Goal: Transaction & Acquisition: Purchase product/service

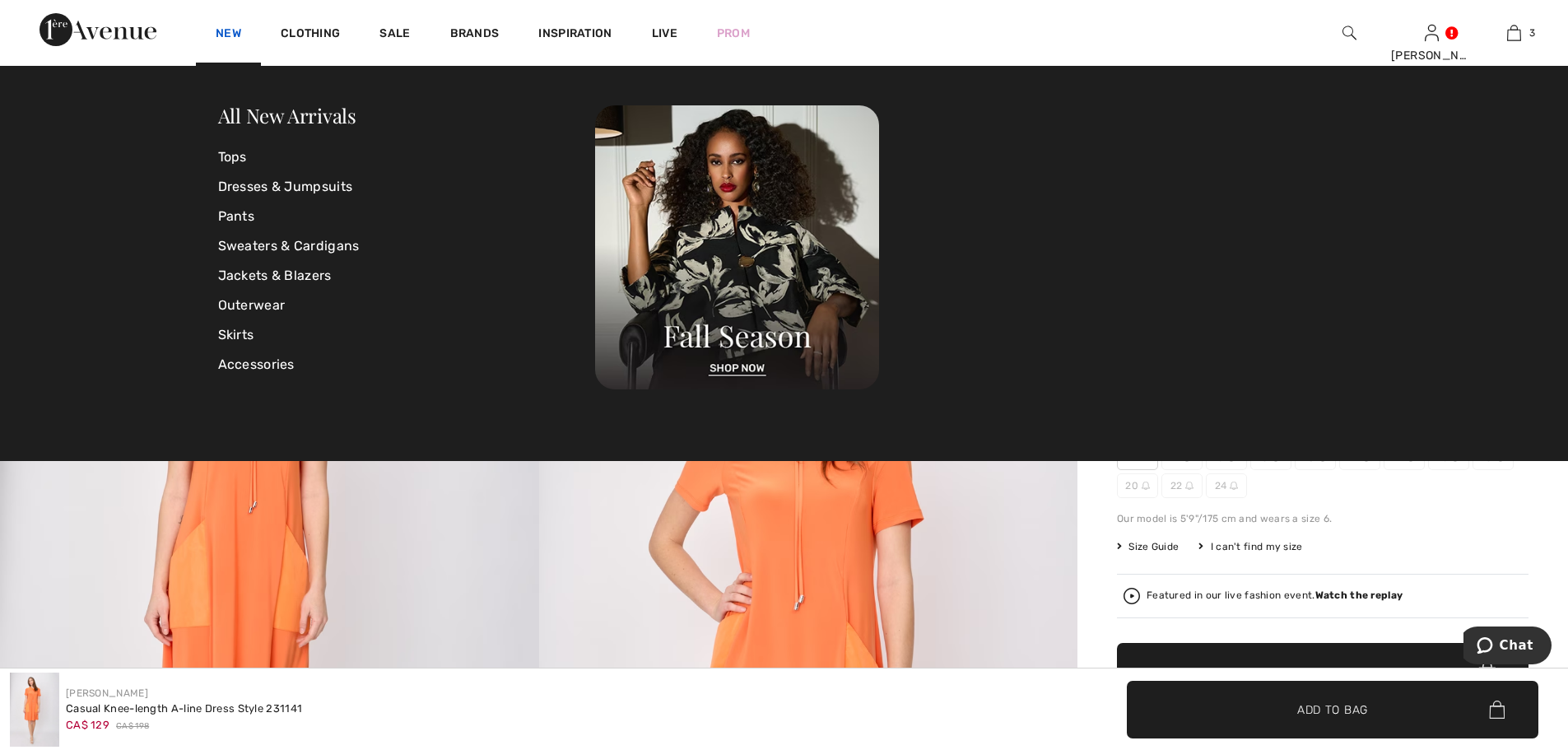
click at [221, 31] on link "New" at bounding box center [229, 34] width 26 height 17
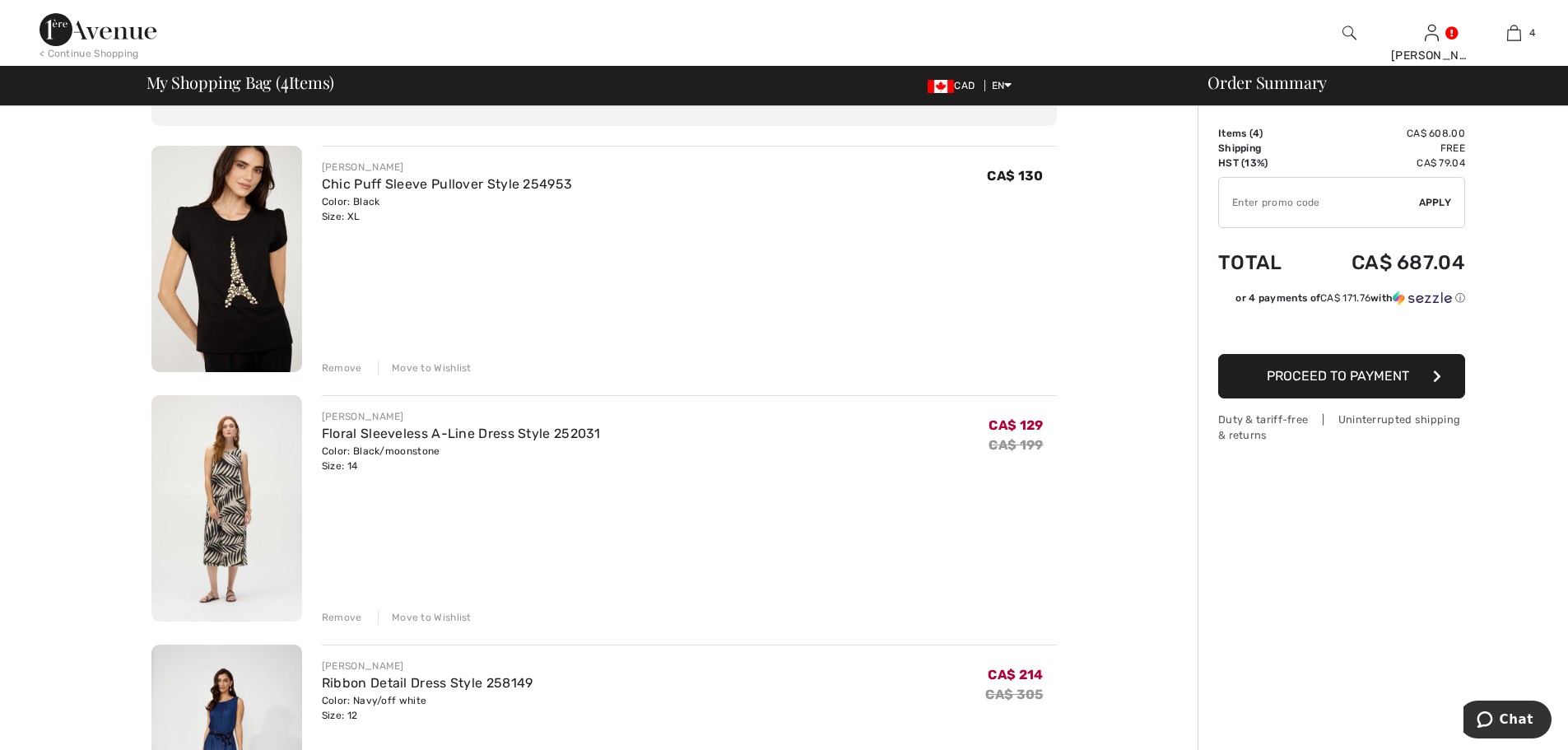
scroll to position [82, 0]
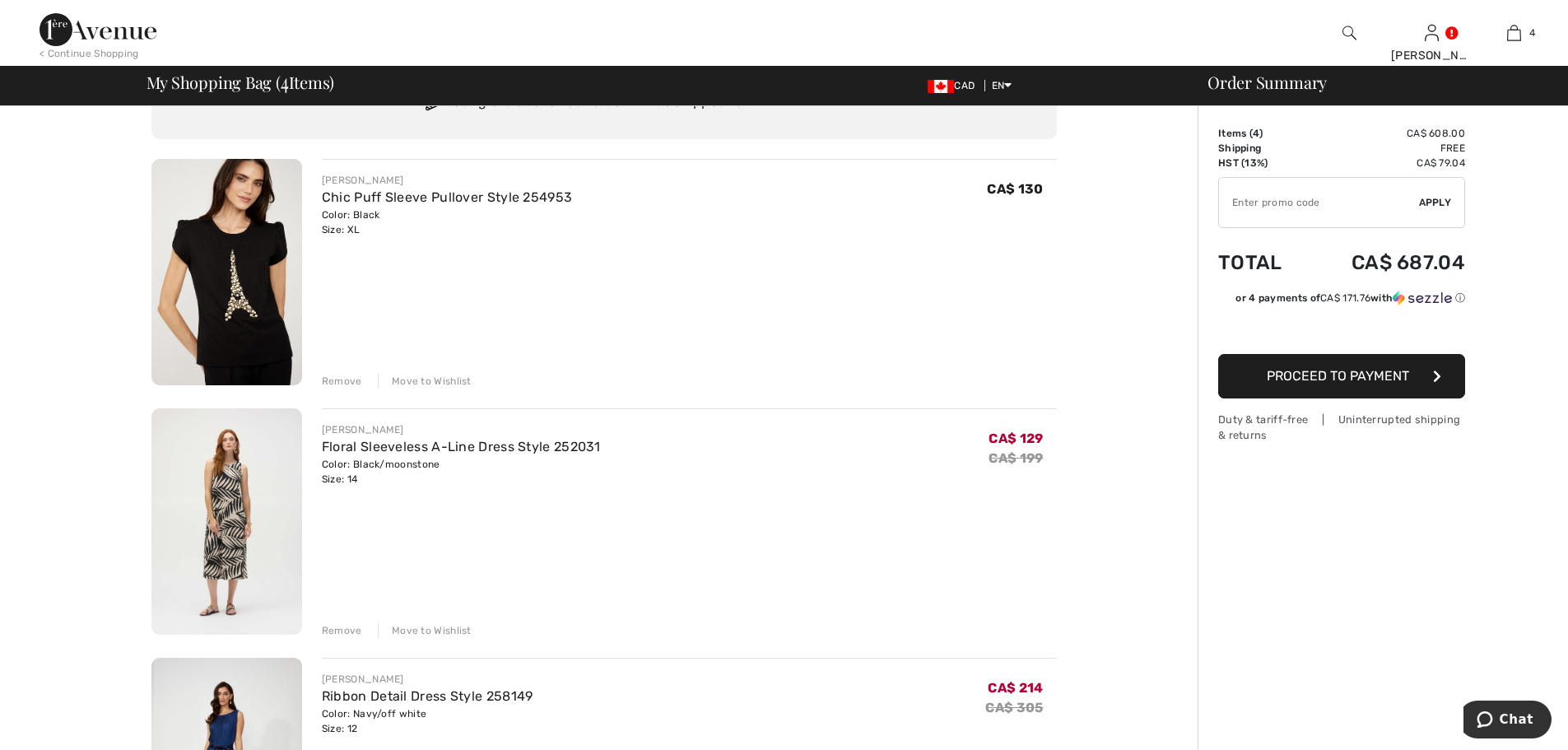
click at [339, 380] on div "Remove" at bounding box center [341, 380] width 40 height 15
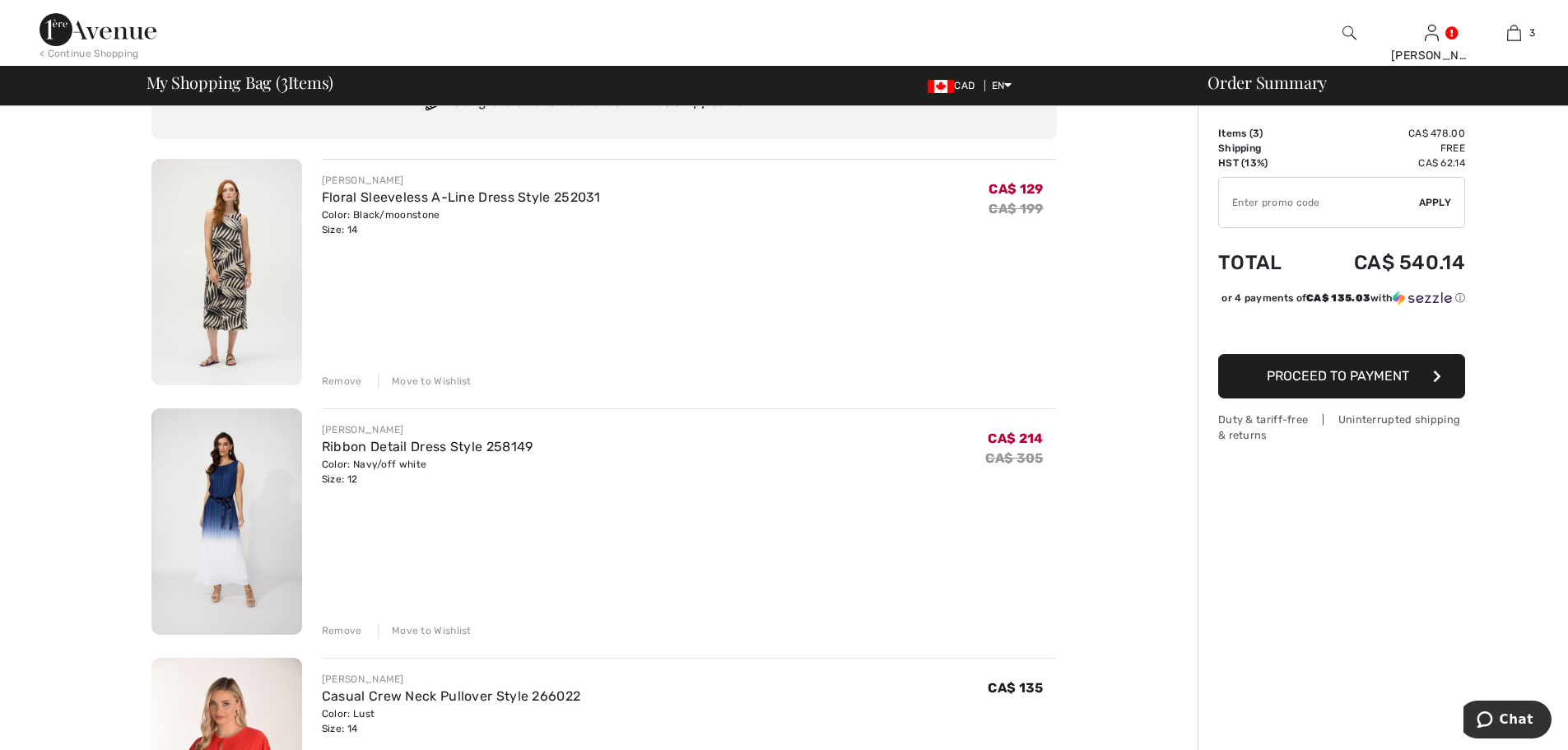
click at [340, 377] on div "Remove" at bounding box center [341, 380] width 40 height 15
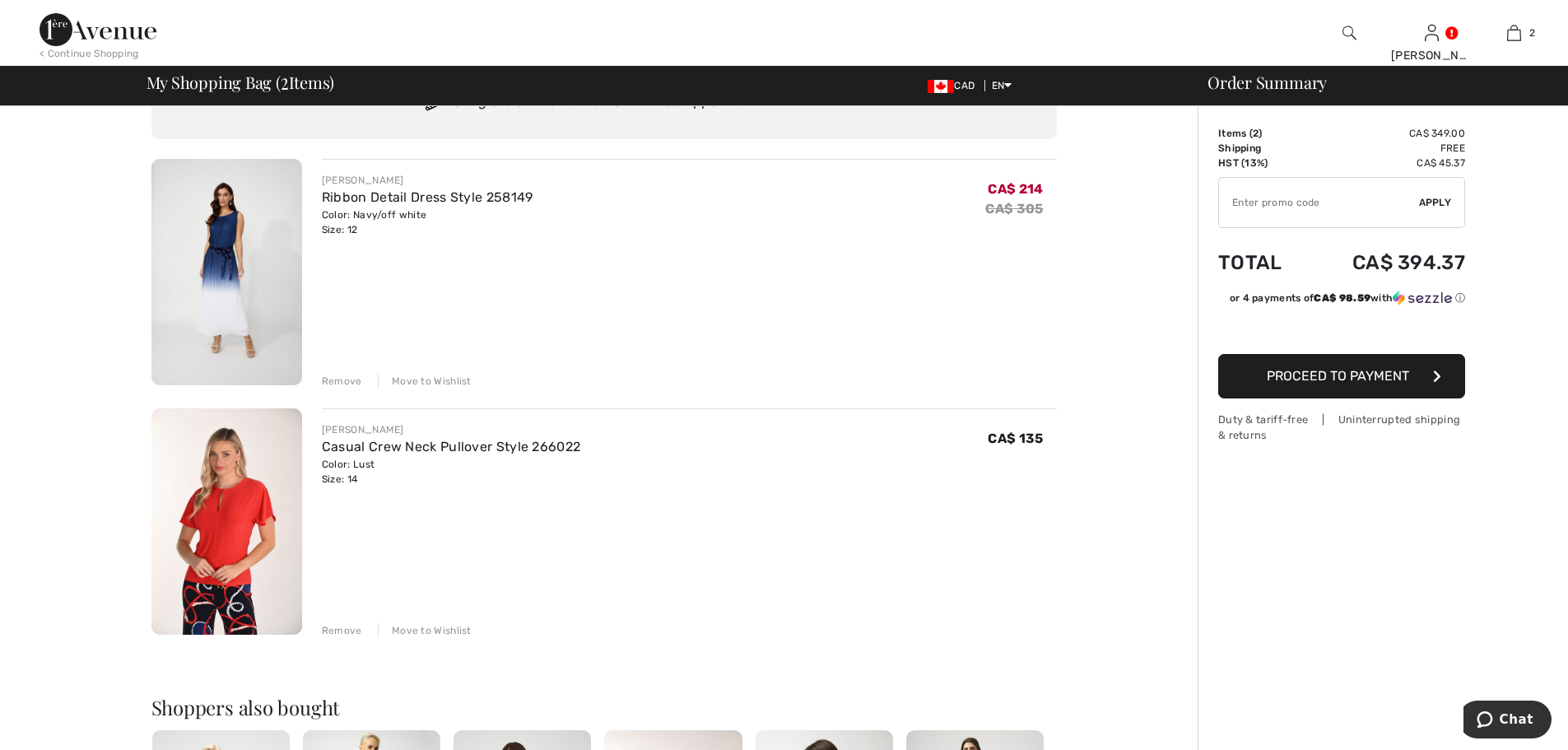
click at [335, 380] on div "Remove" at bounding box center [341, 380] width 40 height 15
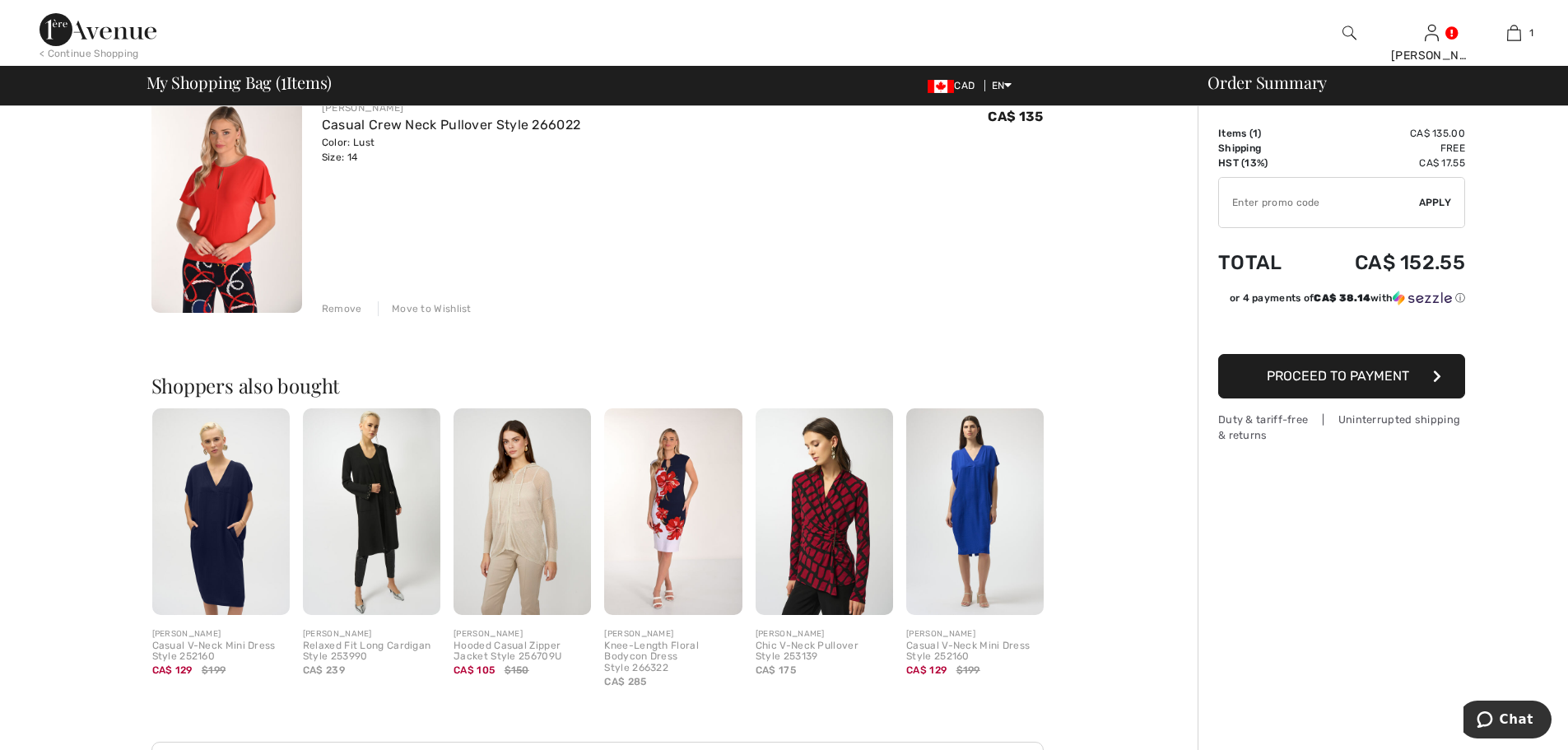
scroll to position [0, 0]
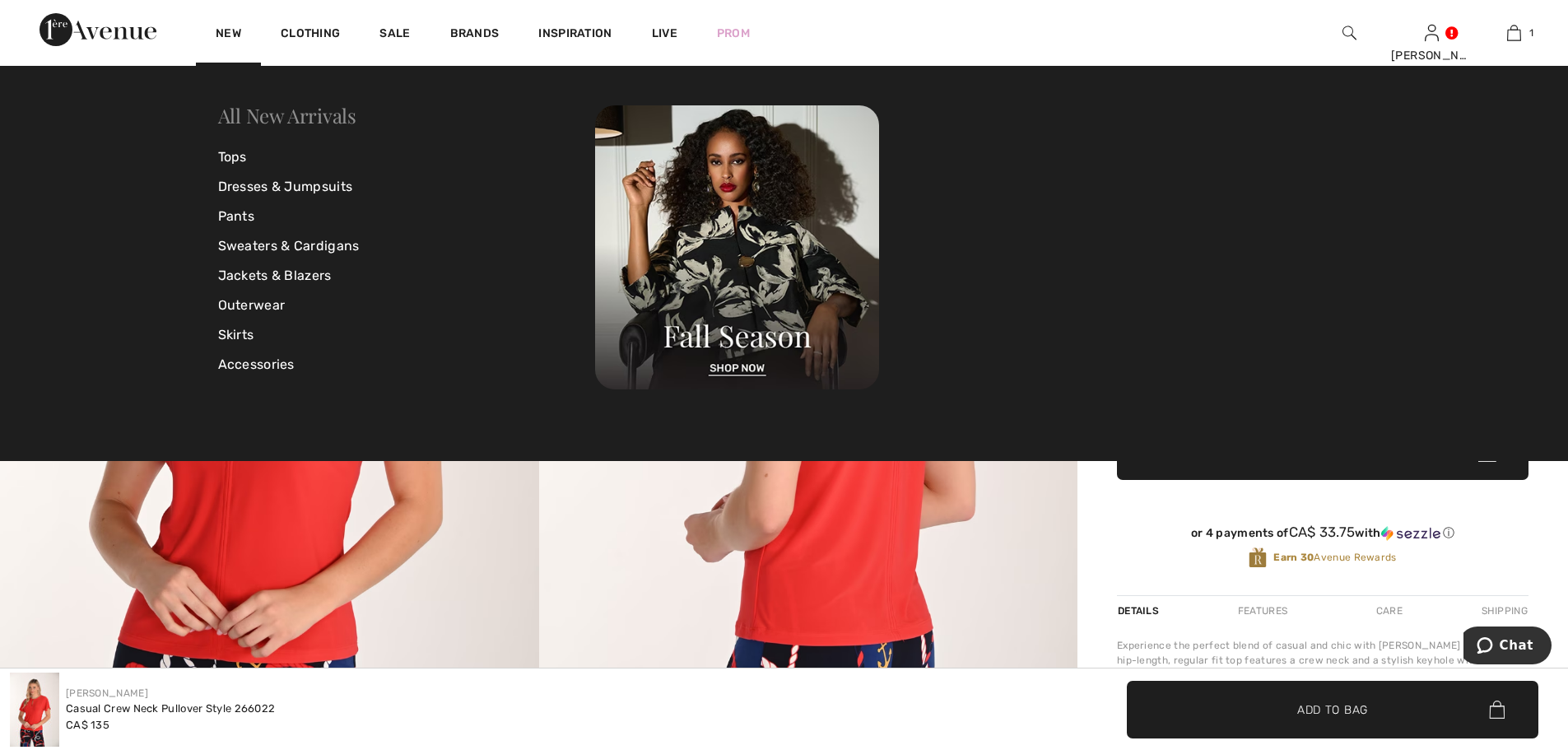
click at [293, 116] on link "All New Arrivals" at bounding box center [287, 115] width 139 height 26
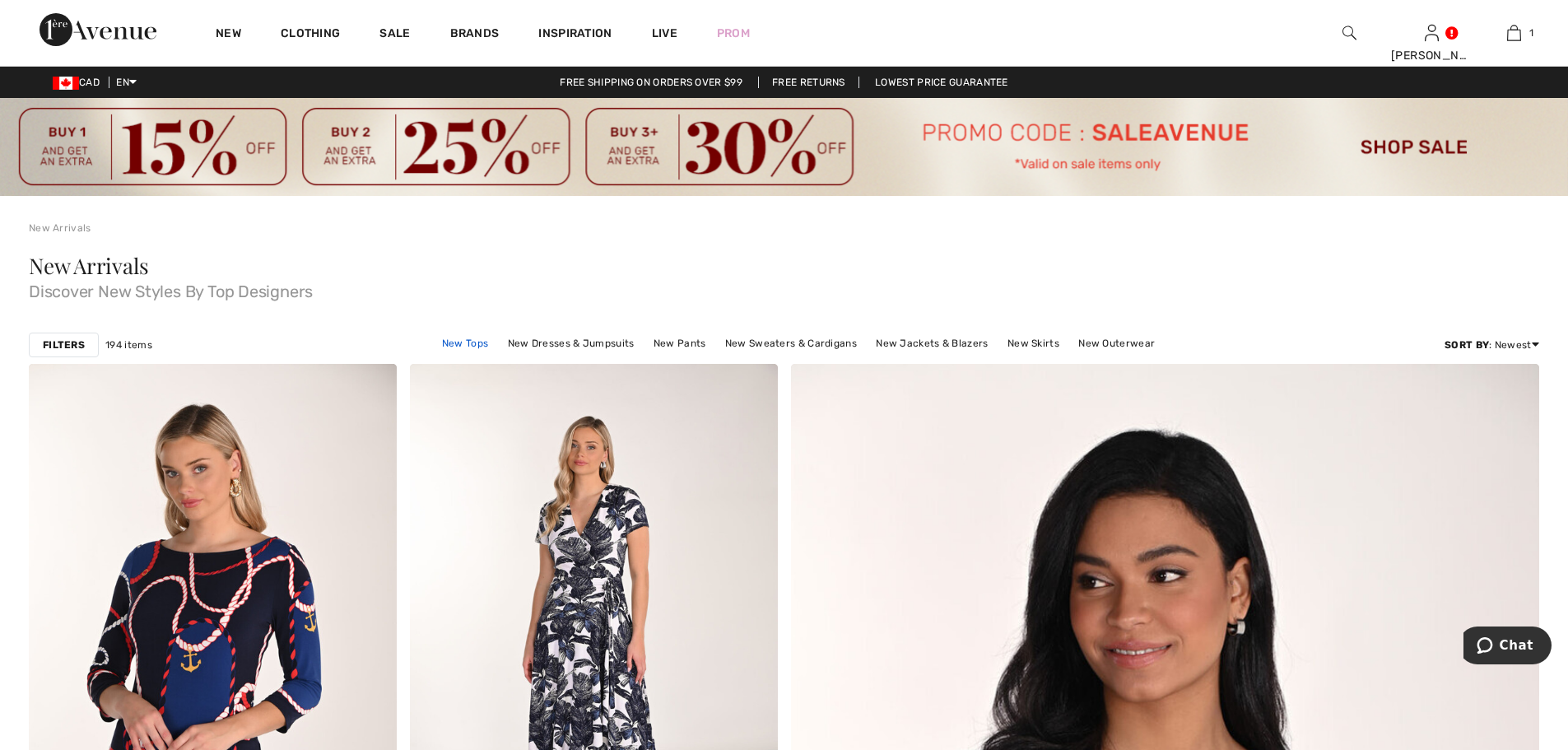
click at [465, 339] on link "New Tops" at bounding box center [465, 343] width 63 height 21
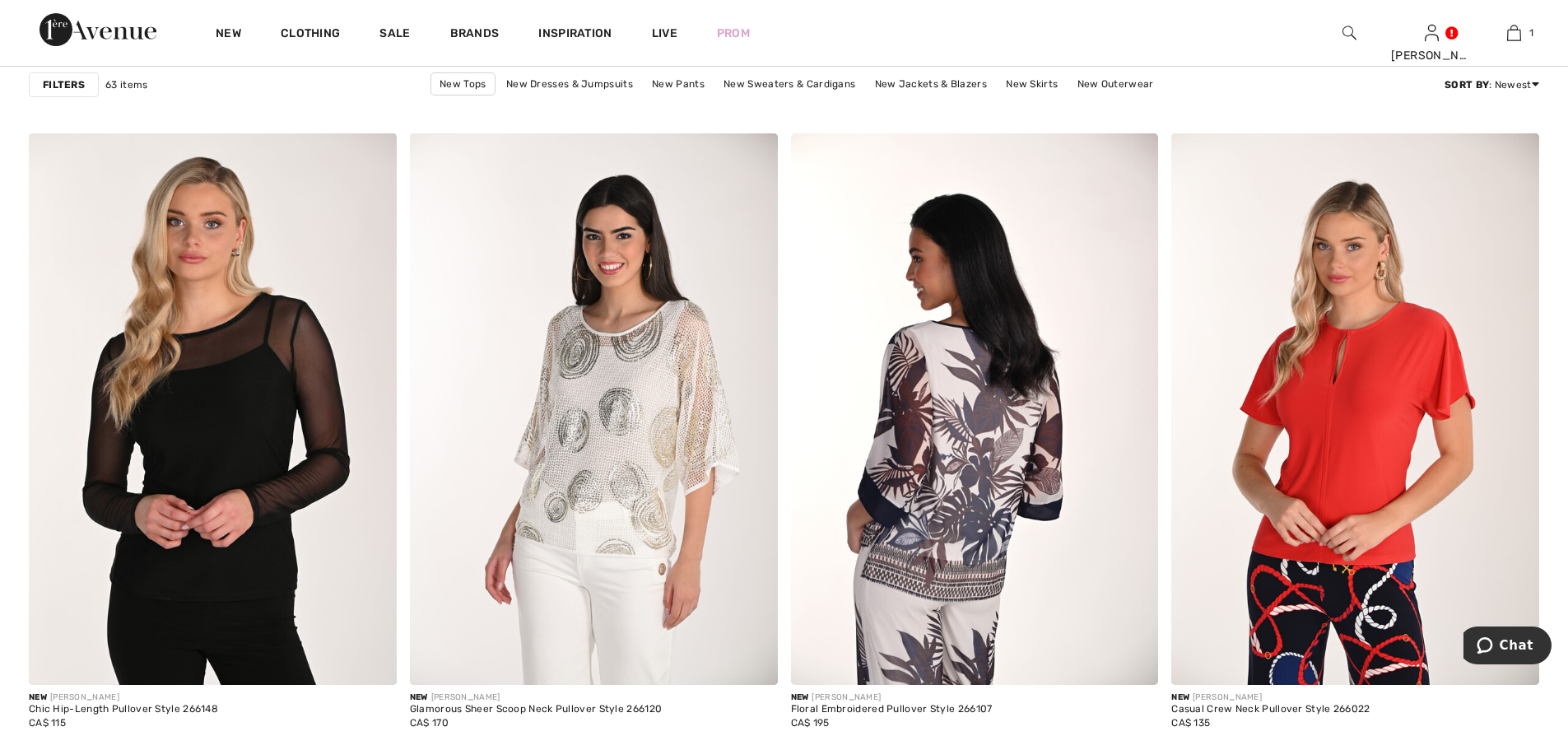
scroll to position [1483, 0]
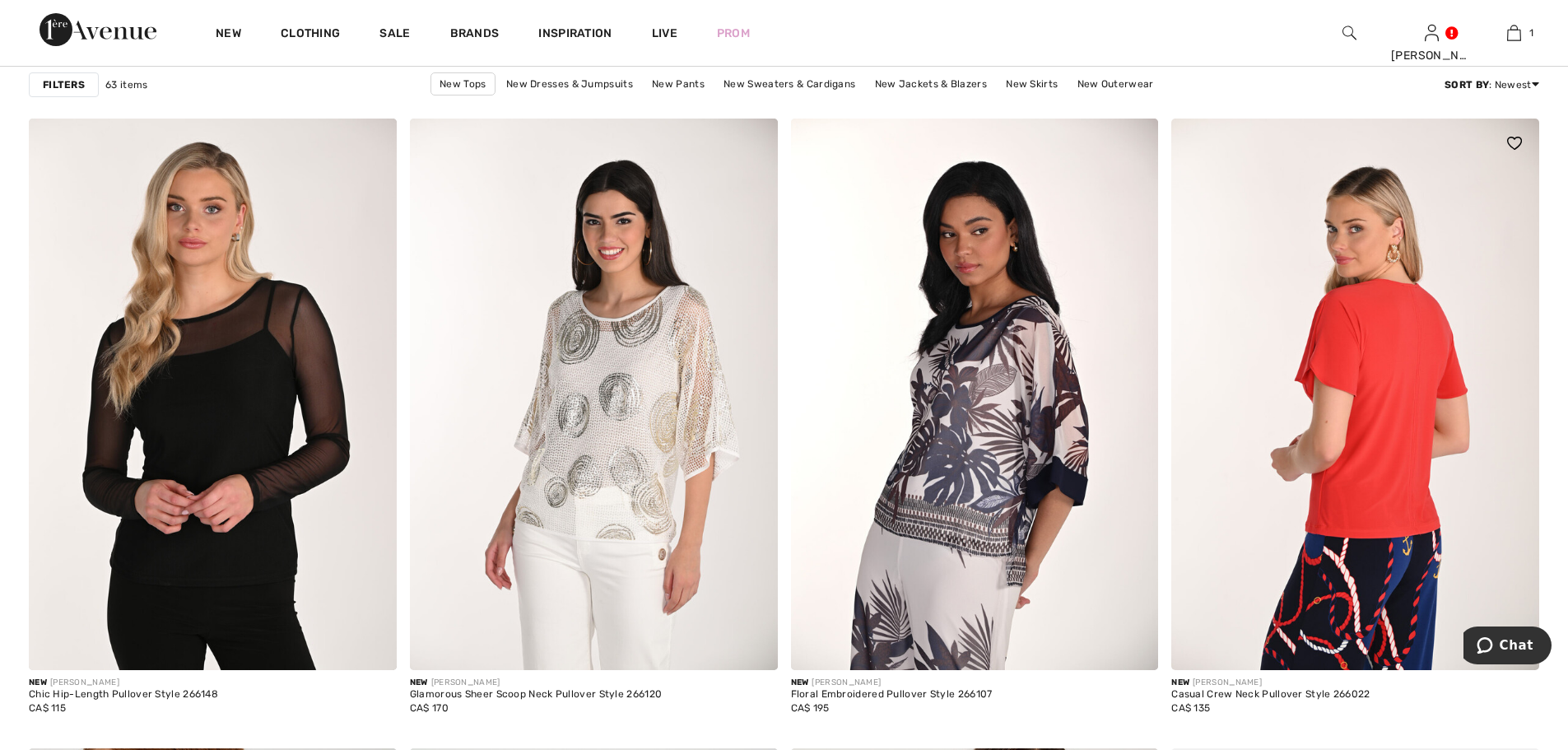
click at [1368, 383] on img at bounding box center [1355, 394] width 368 height 552
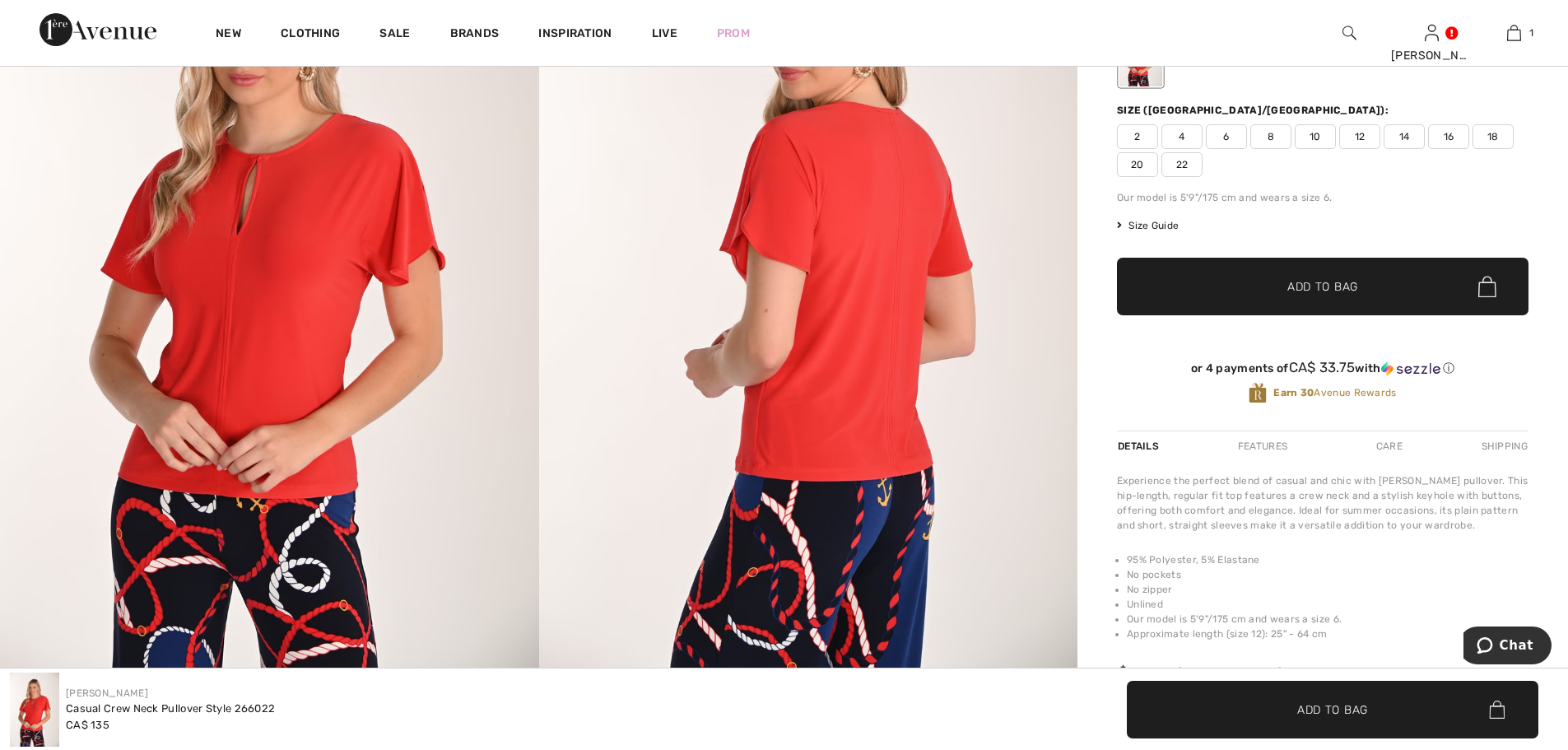
click at [298, 316] on img at bounding box center [269, 270] width 539 height 807
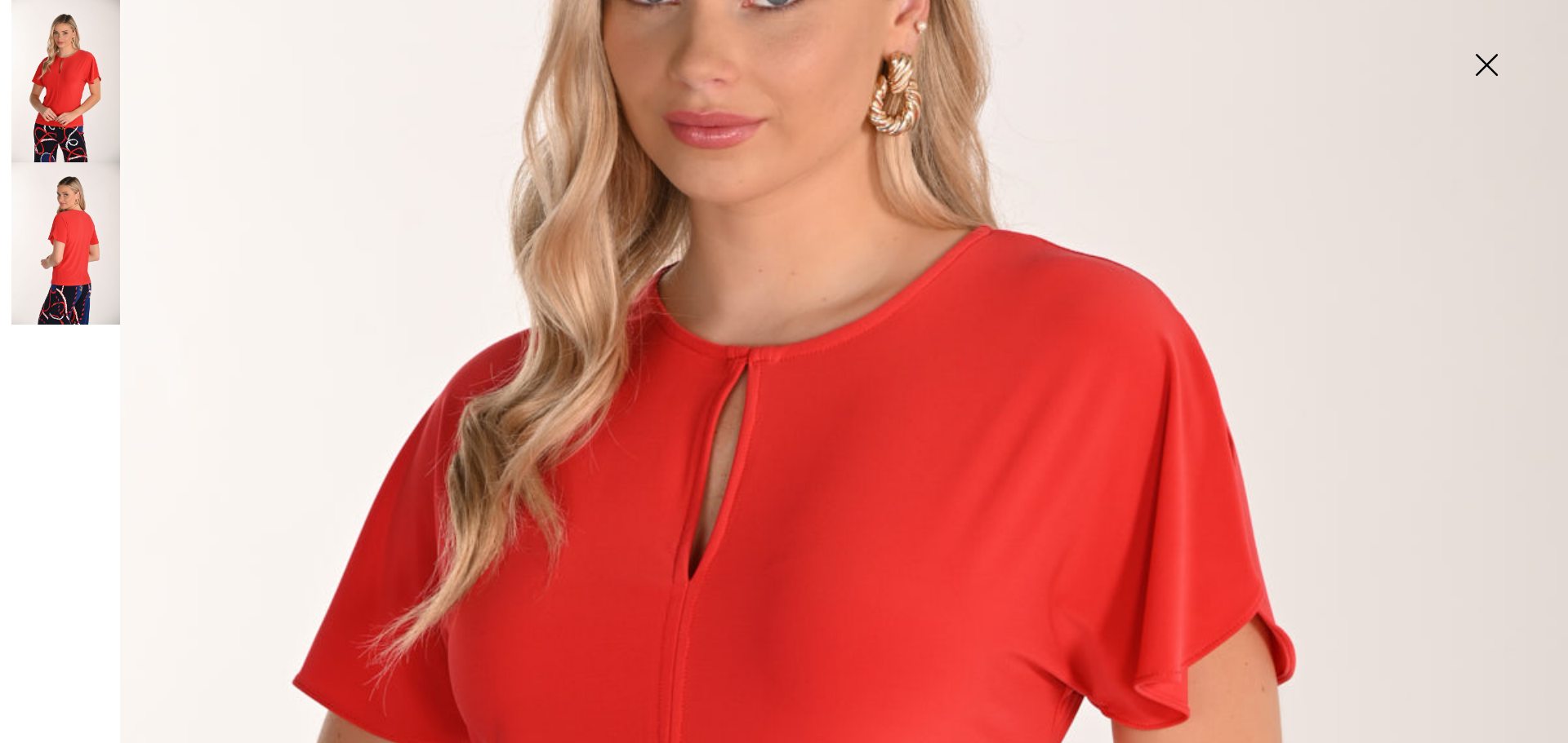
scroll to position [81, 0]
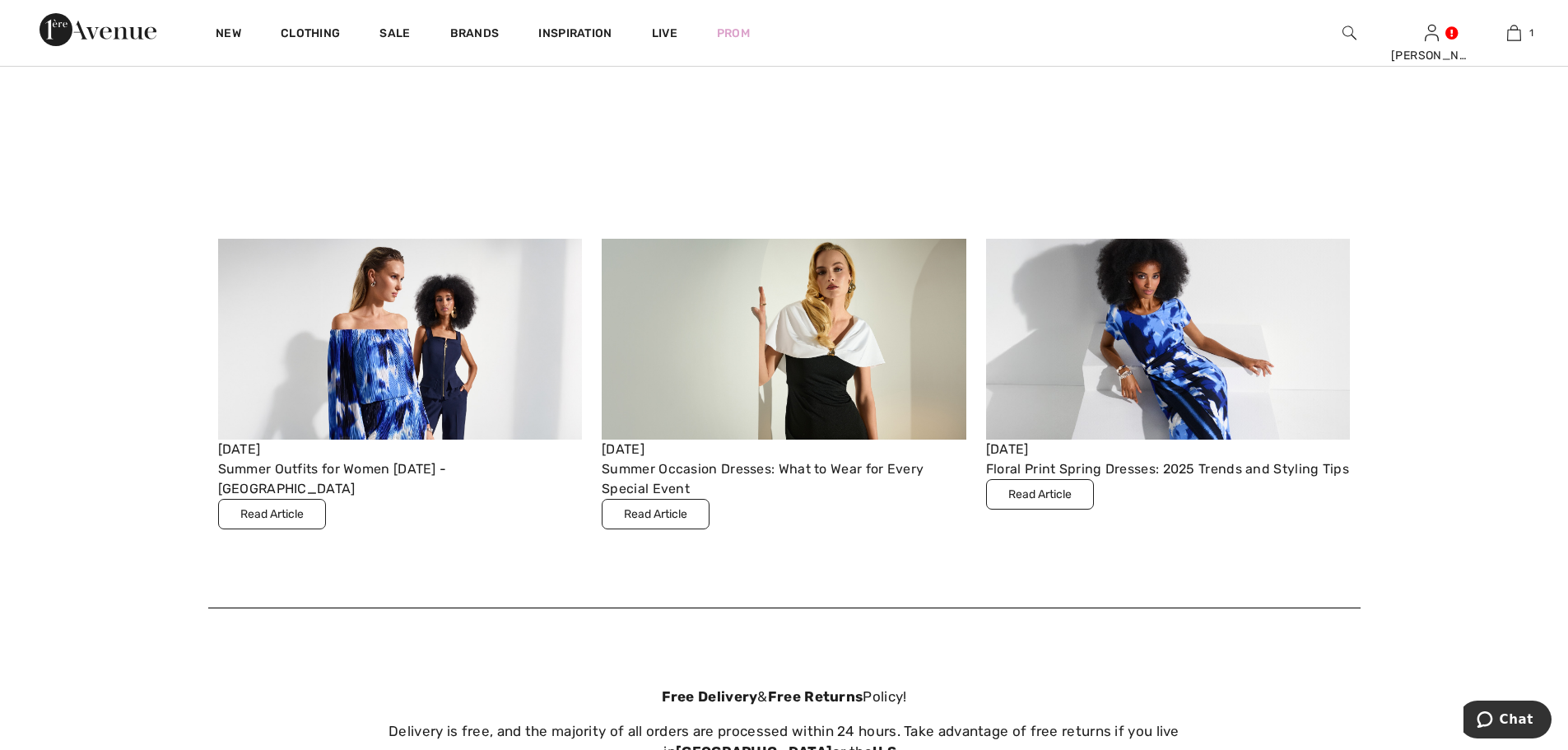
scroll to position [6672, 0]
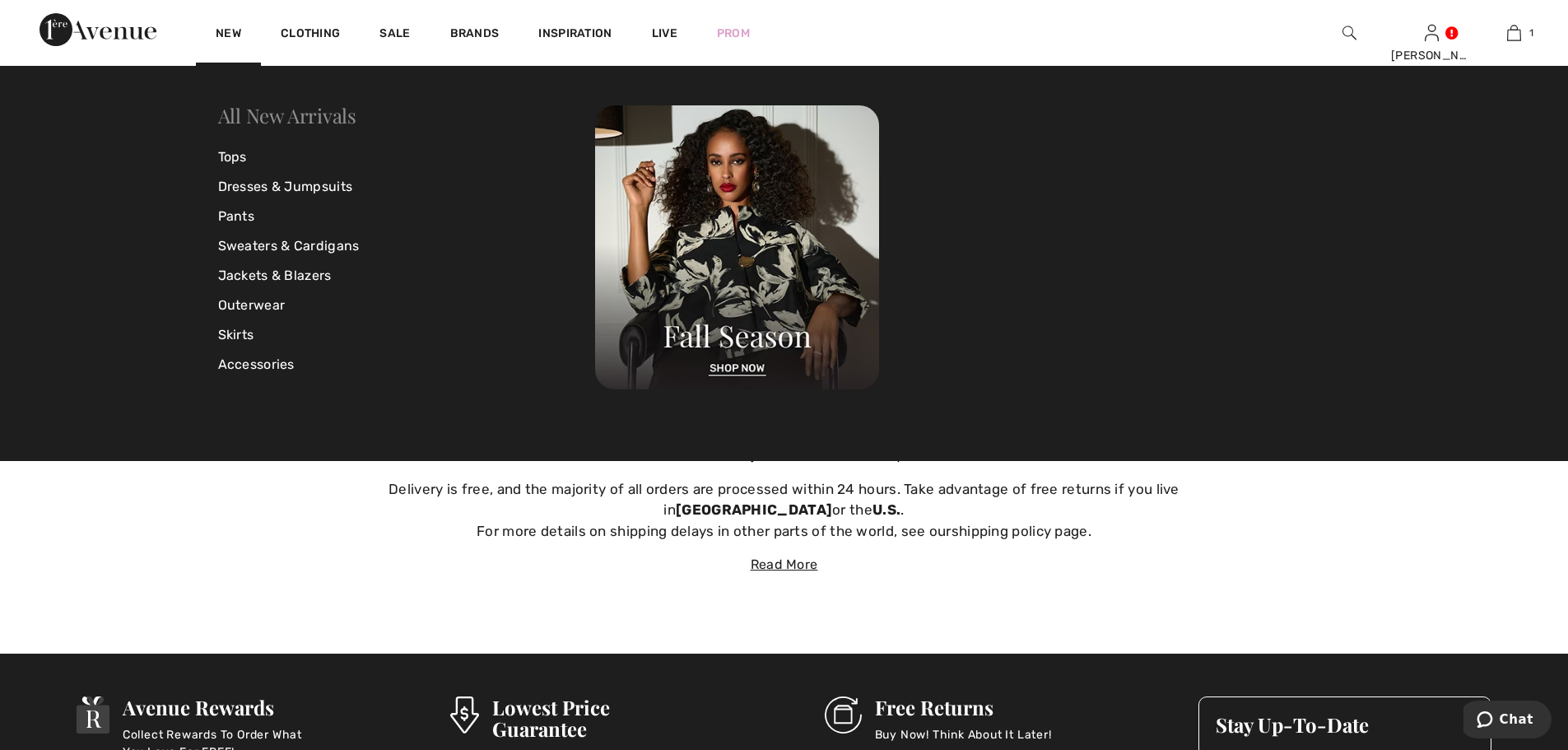
click at [286, 119] on link "All New Arrivals" at bounding box center [287, 115] width 139 height 26
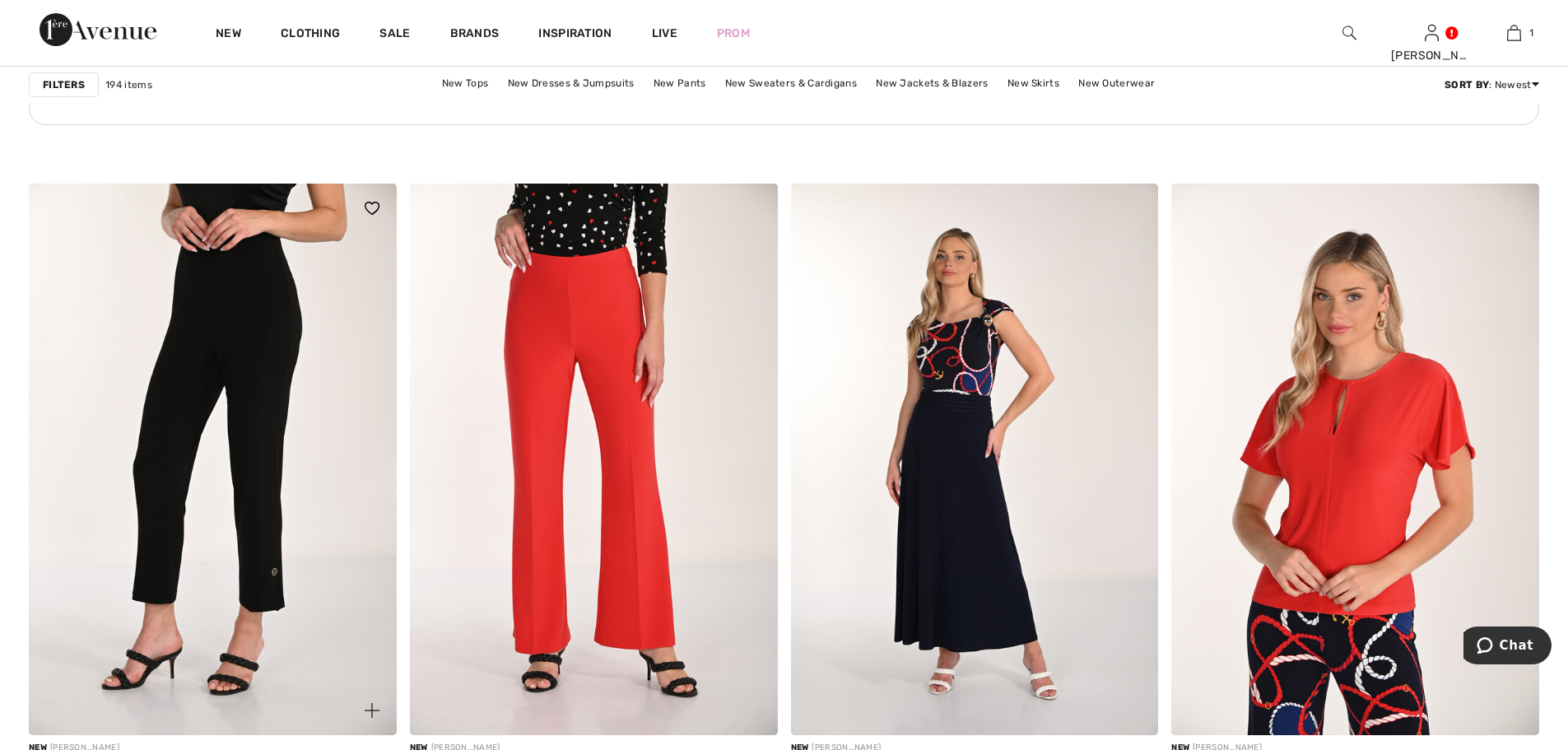
scroll to position [2883, 0]
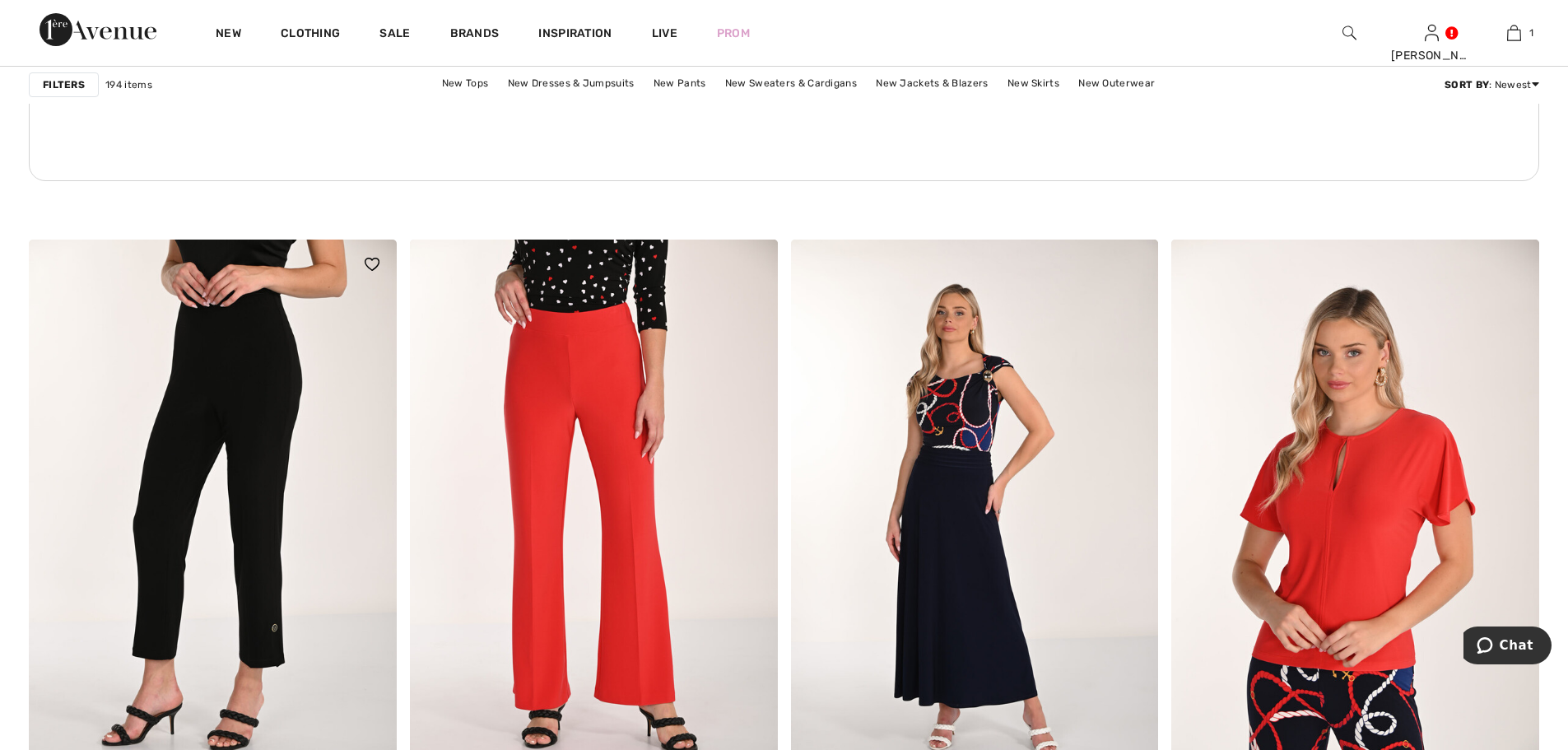
click at [271, 415] on img at bounding box center [213, 515] width 368 height 552
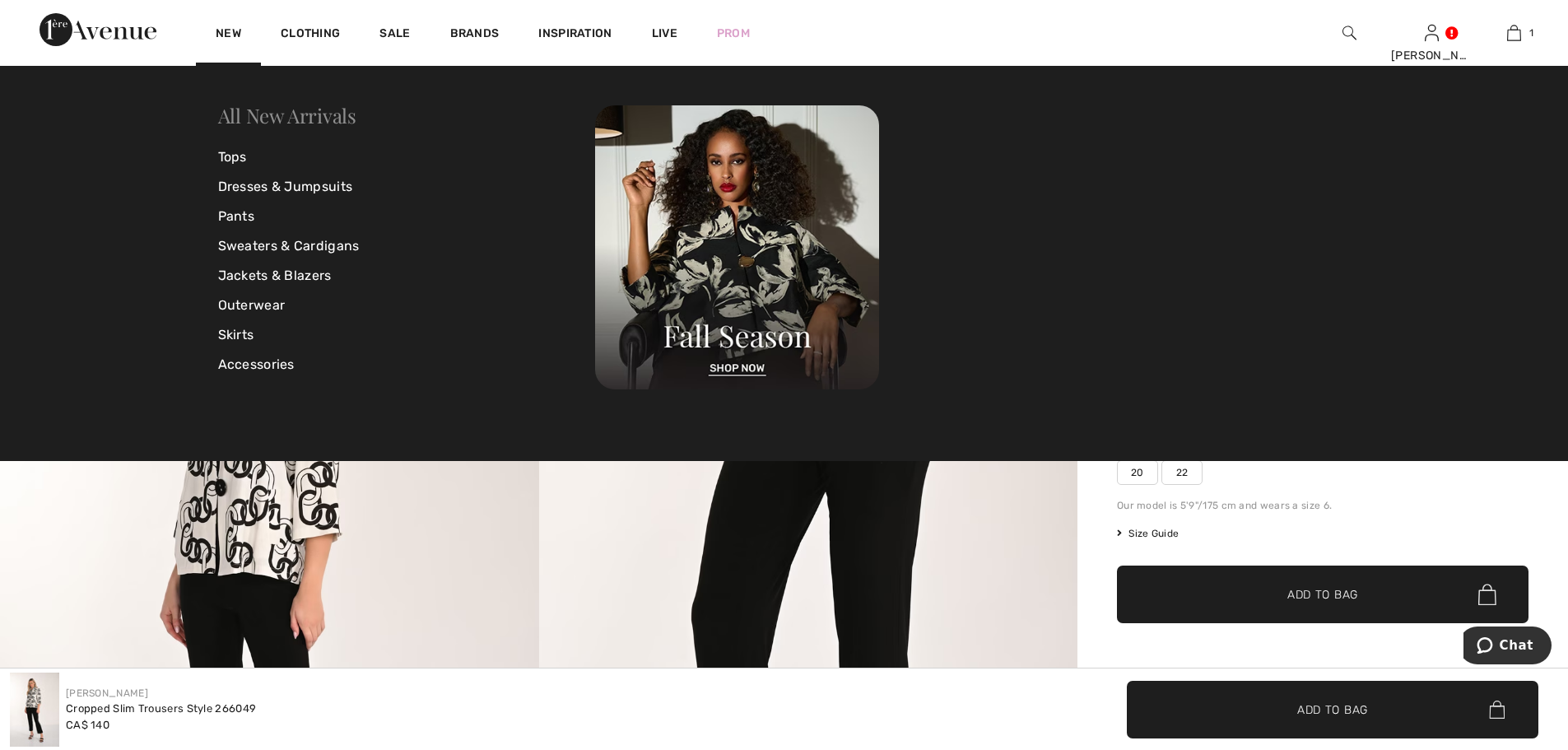
click at [293, 118] on link "All New Arrivals" at bounding box center [287, 115] width 139 height 26
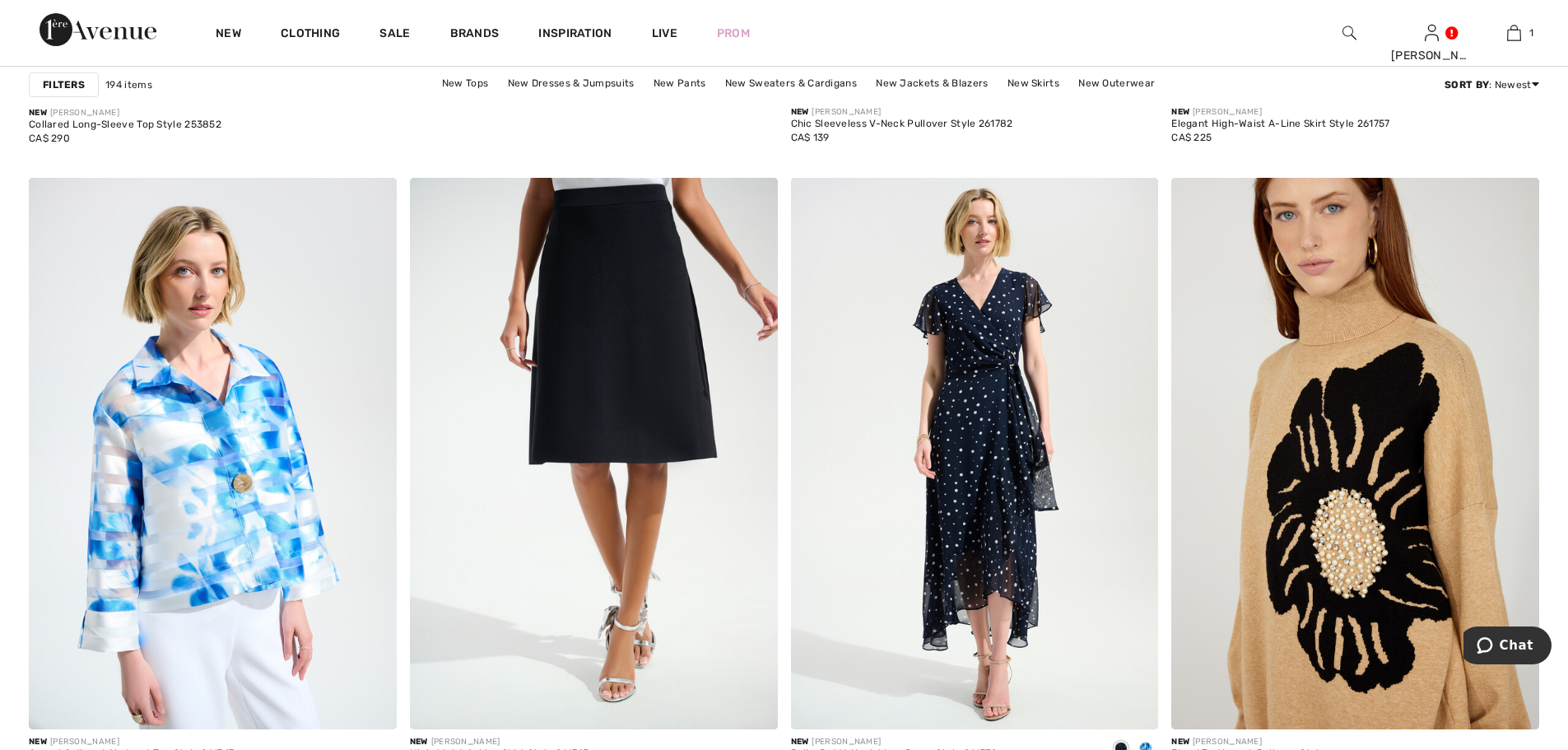
scroll to position [6424, 0]
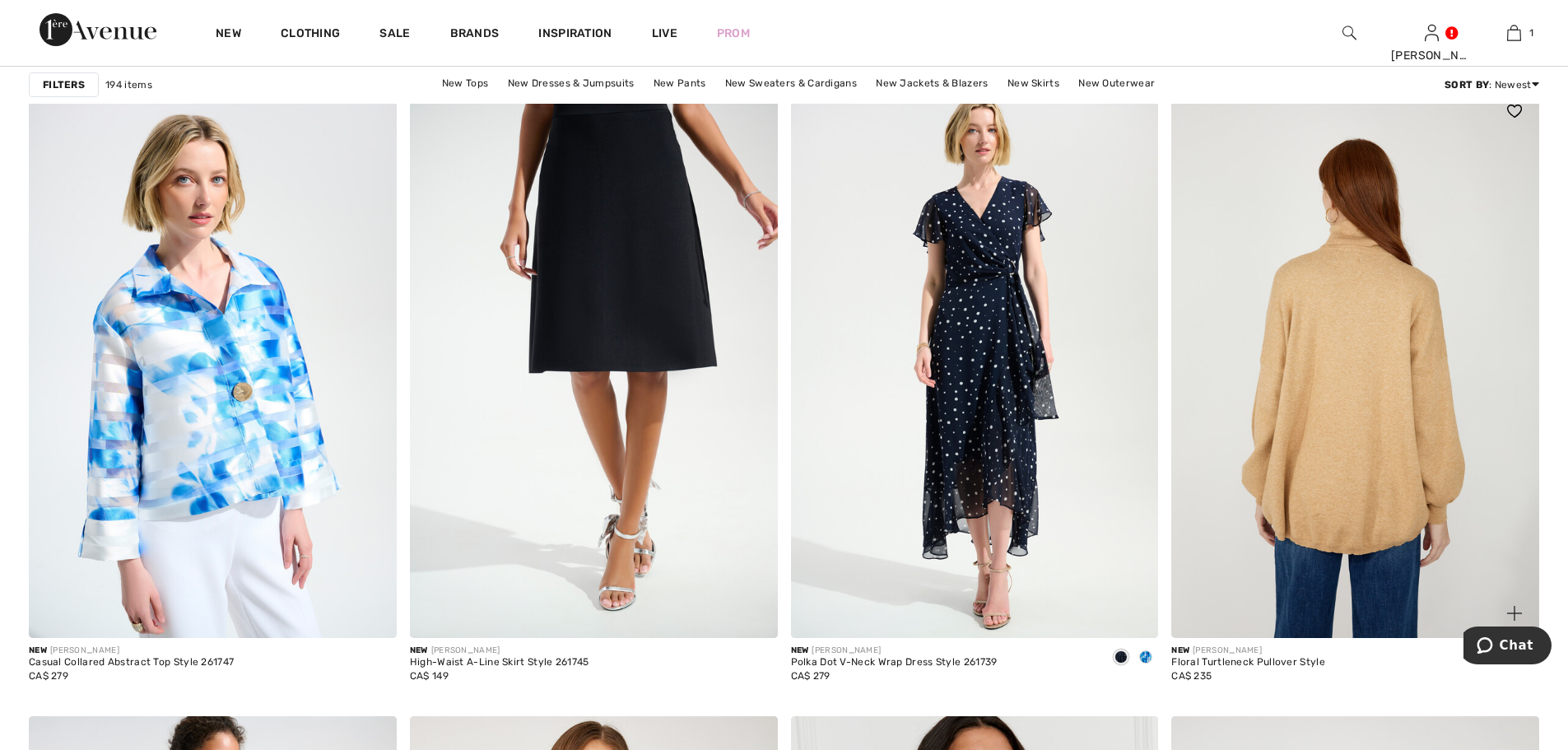
click at [1338, 379] on img at bounding box center [1355, 363] width 368 height 552
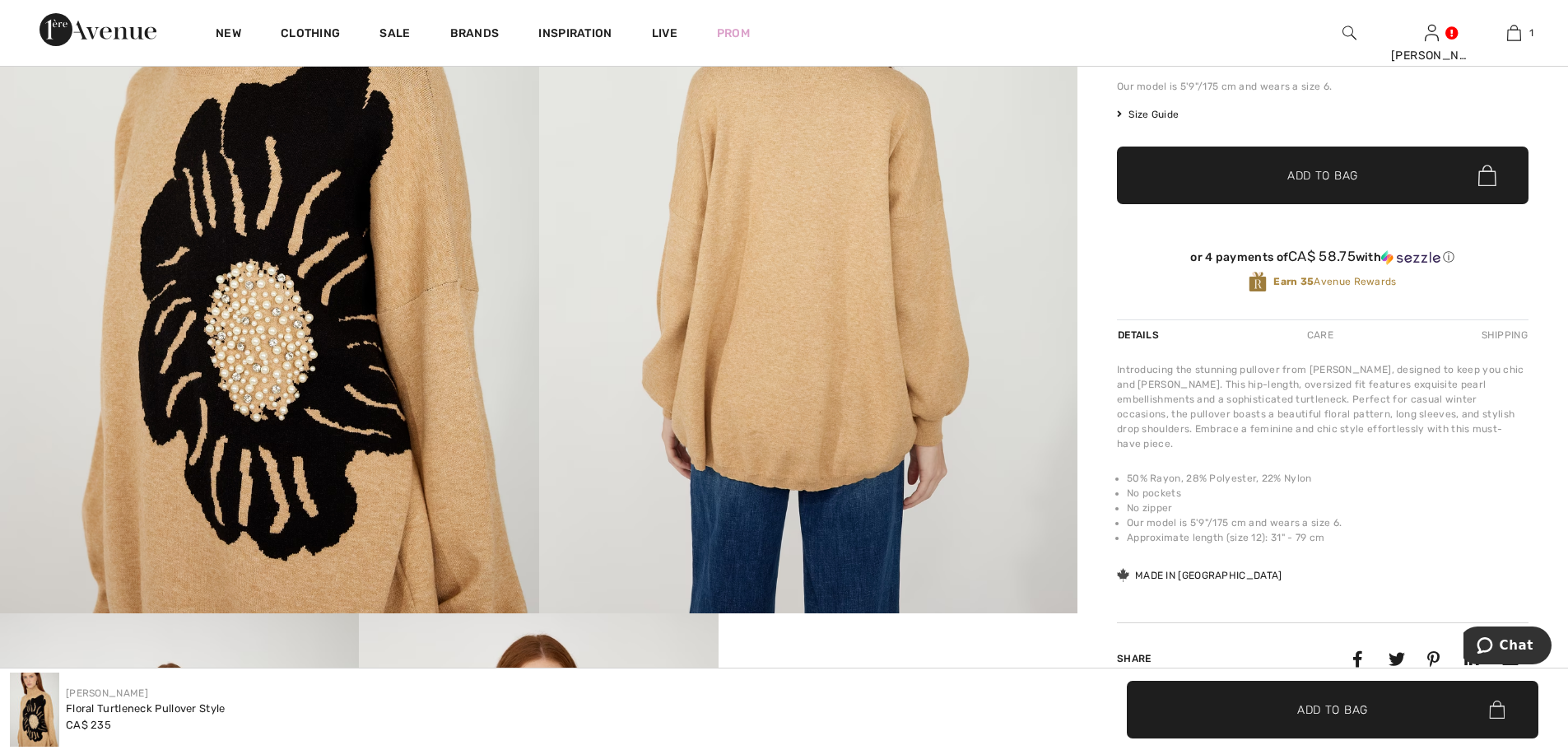
scroll to position [165, 0]
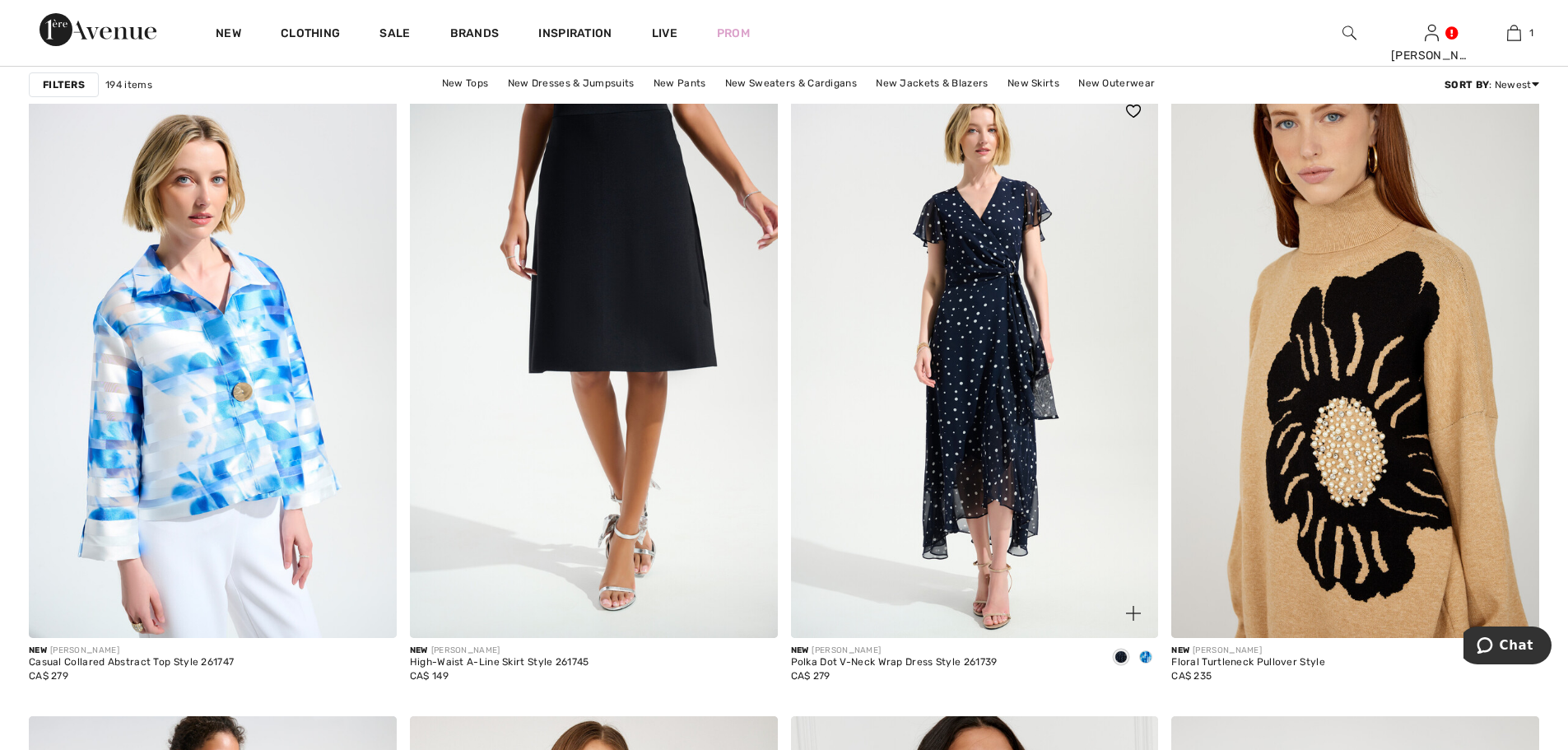
click at [1146, 658] on span at bounding box center [1146, 657] width 13 height 13
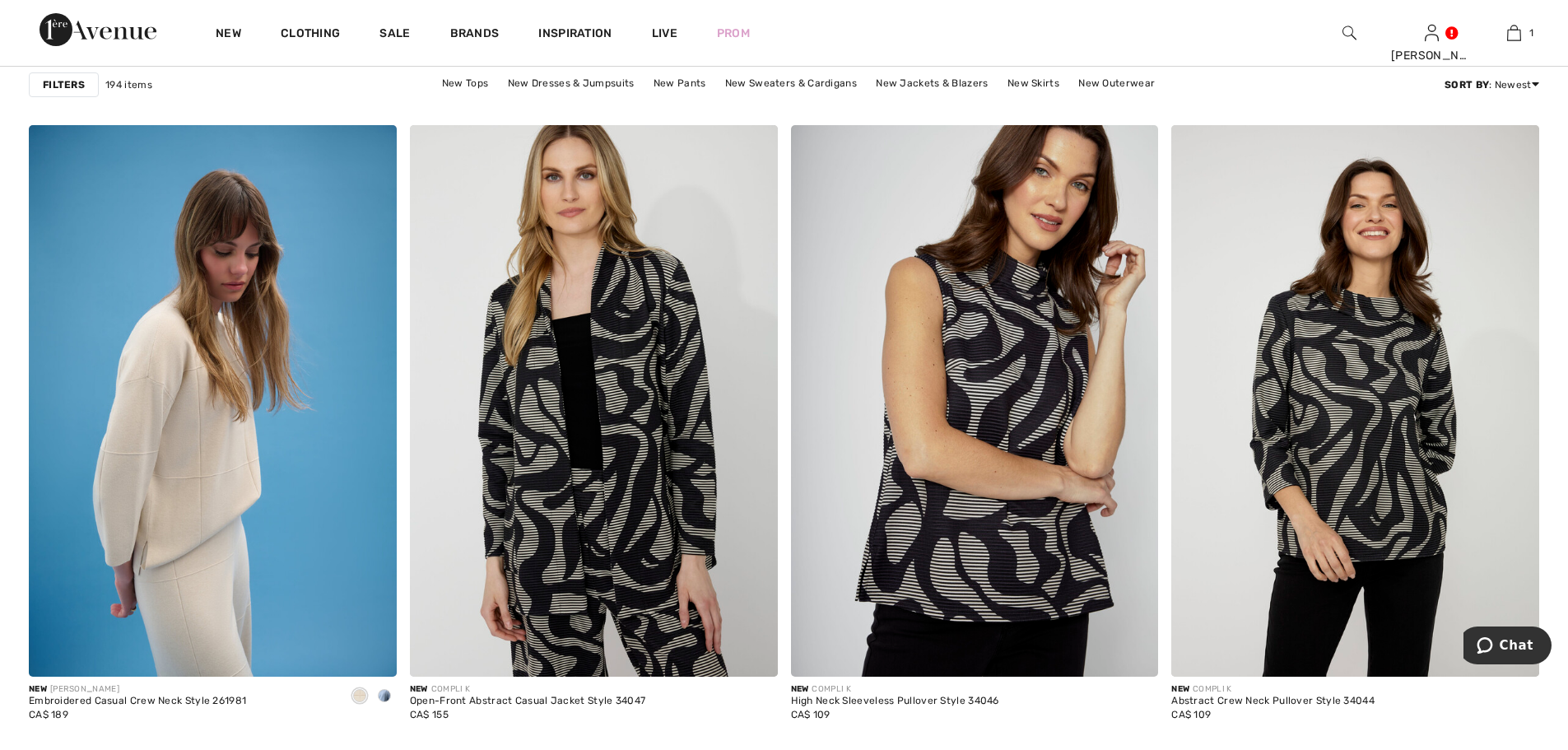
scroll to position [7907, 0]
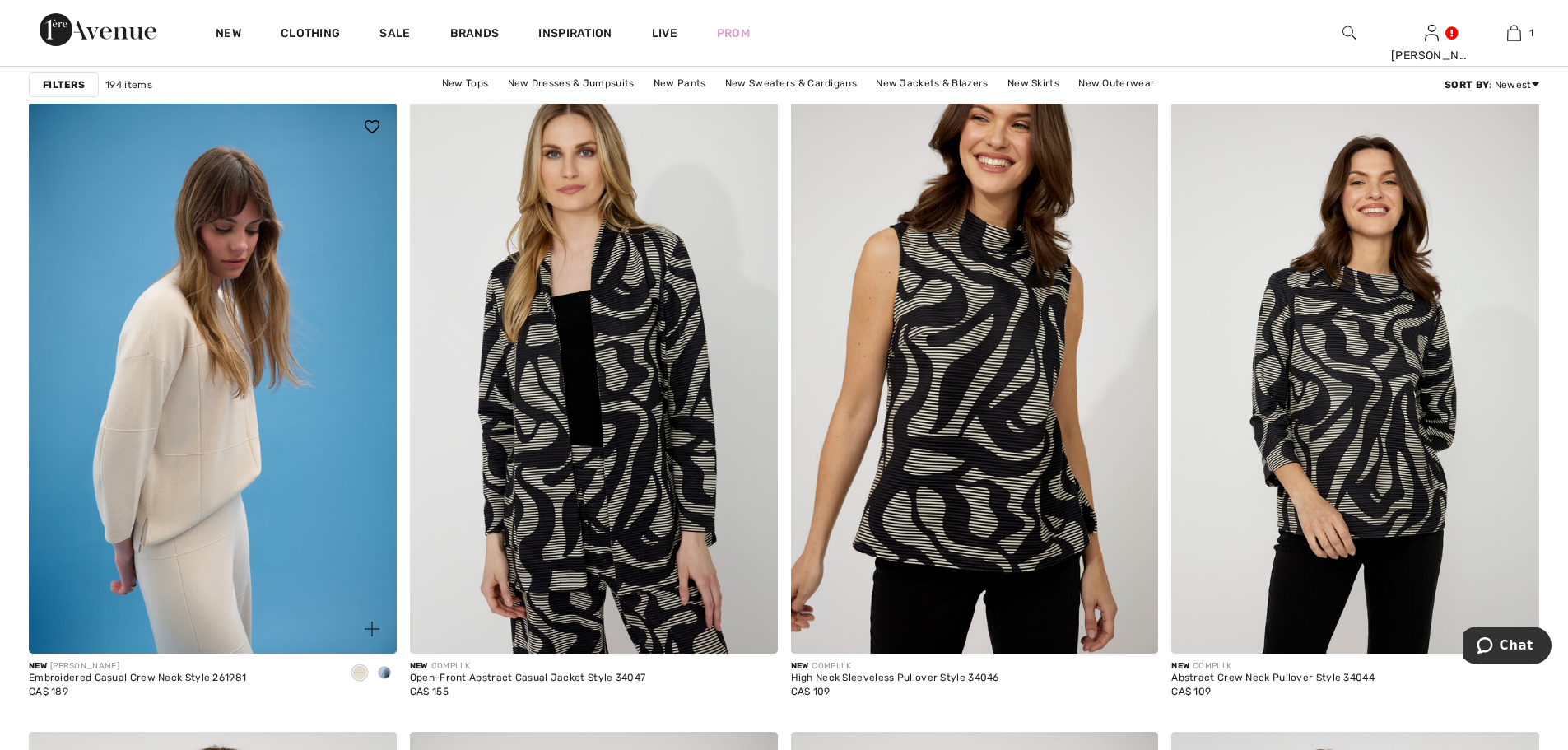
click at [385, 672] on span at bounding box center [384, 672] width 13 height 13
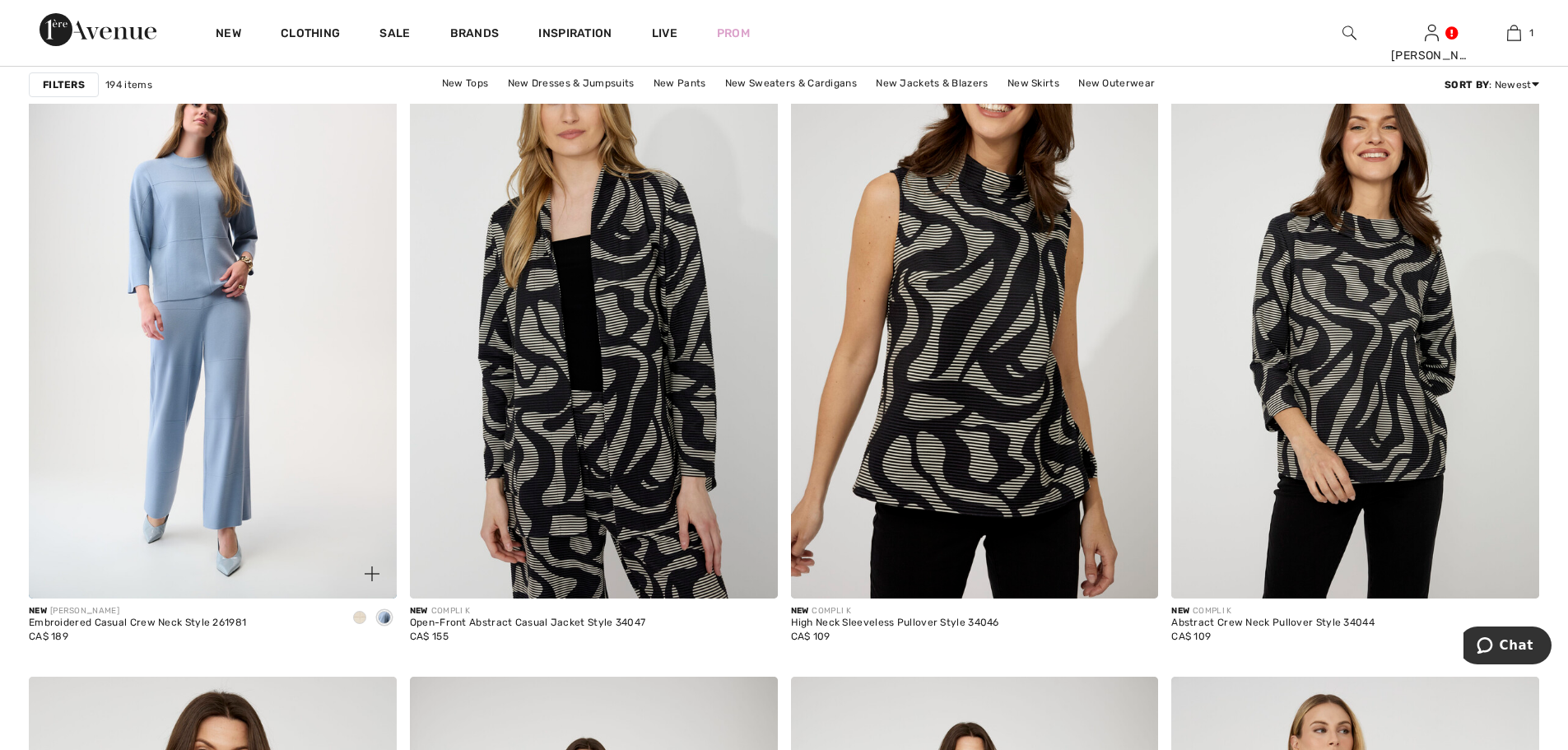
scroll to position [7989, 0]
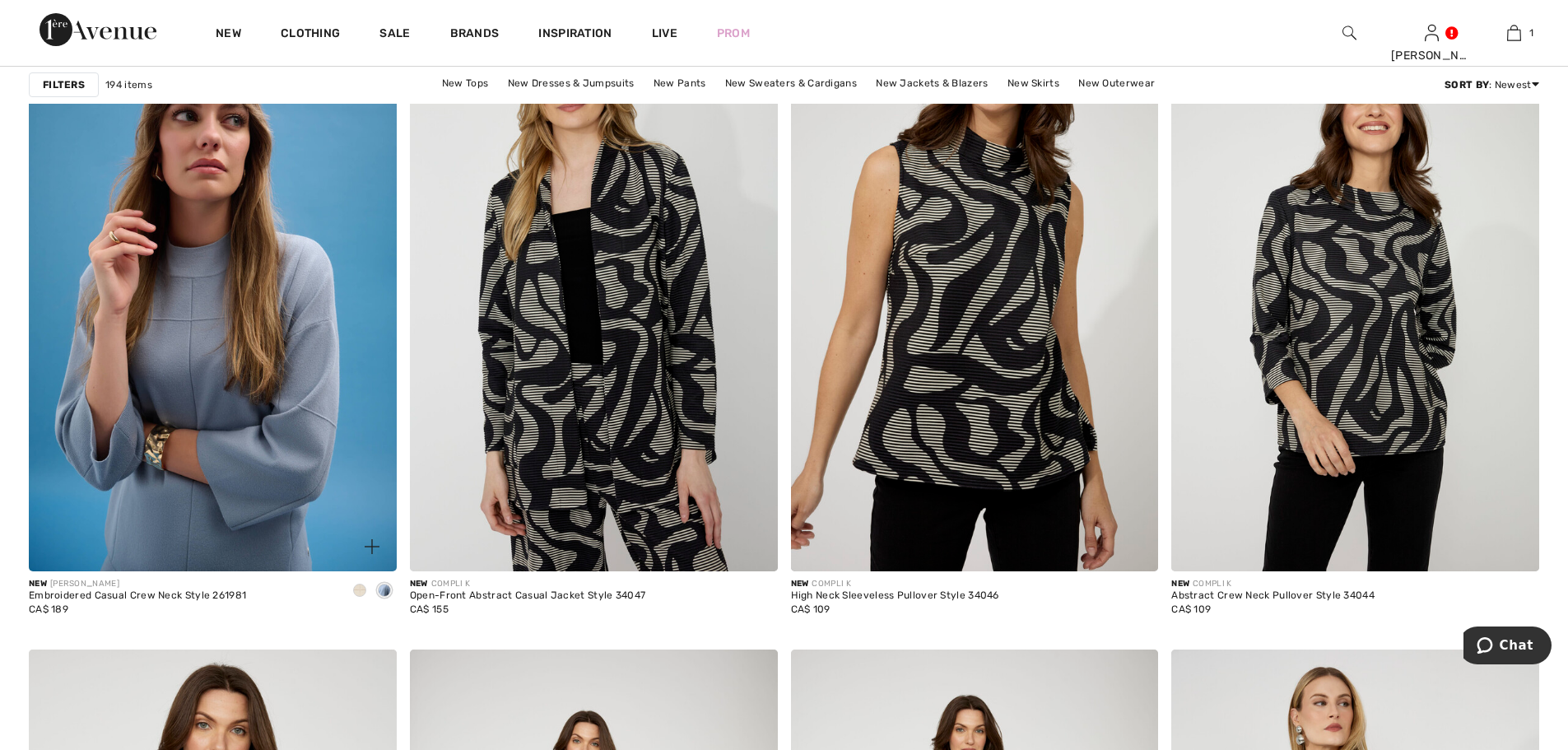
click at [267, 444] on img at bounding box center [213, 296] width 368 height 552
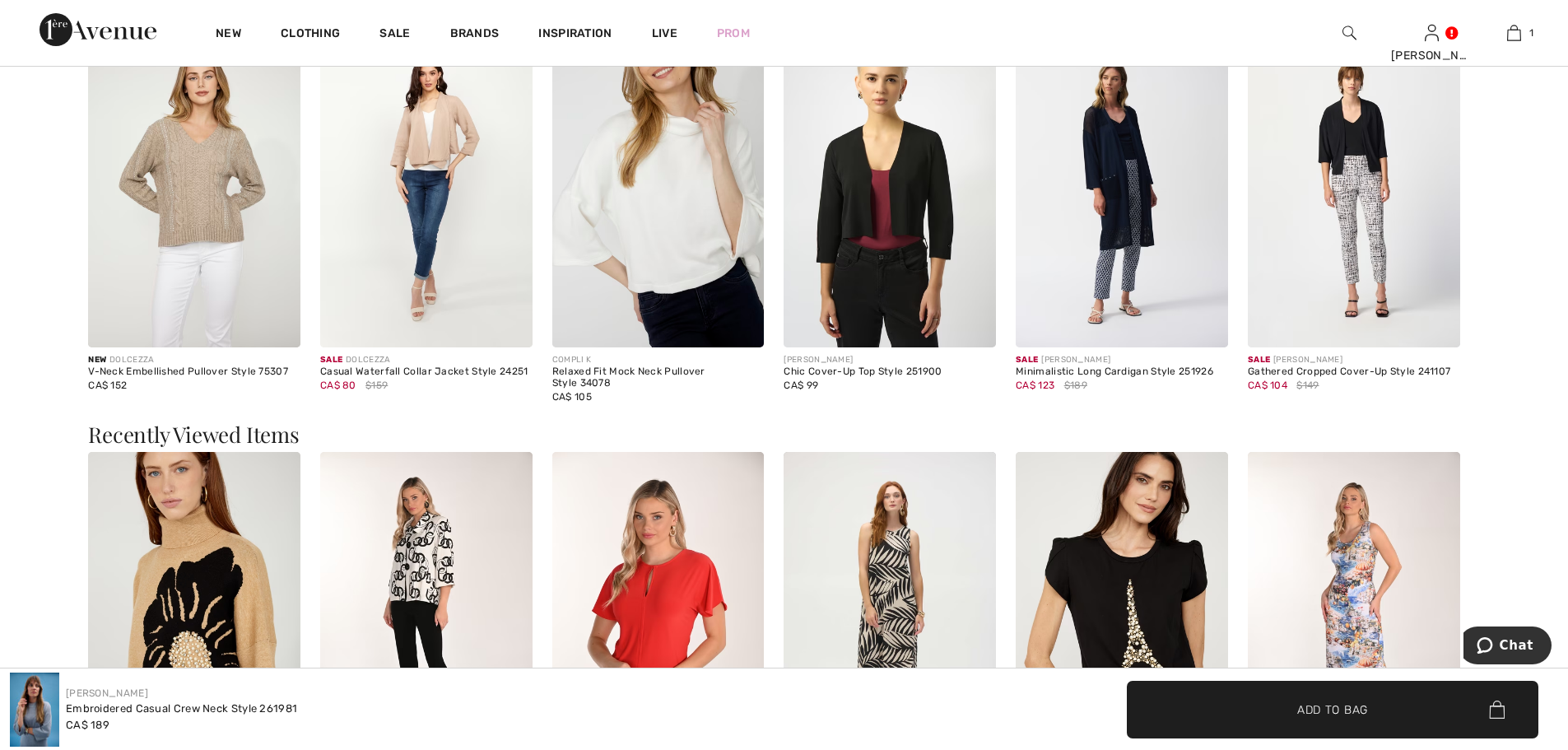
scroll to position [2224, 0]
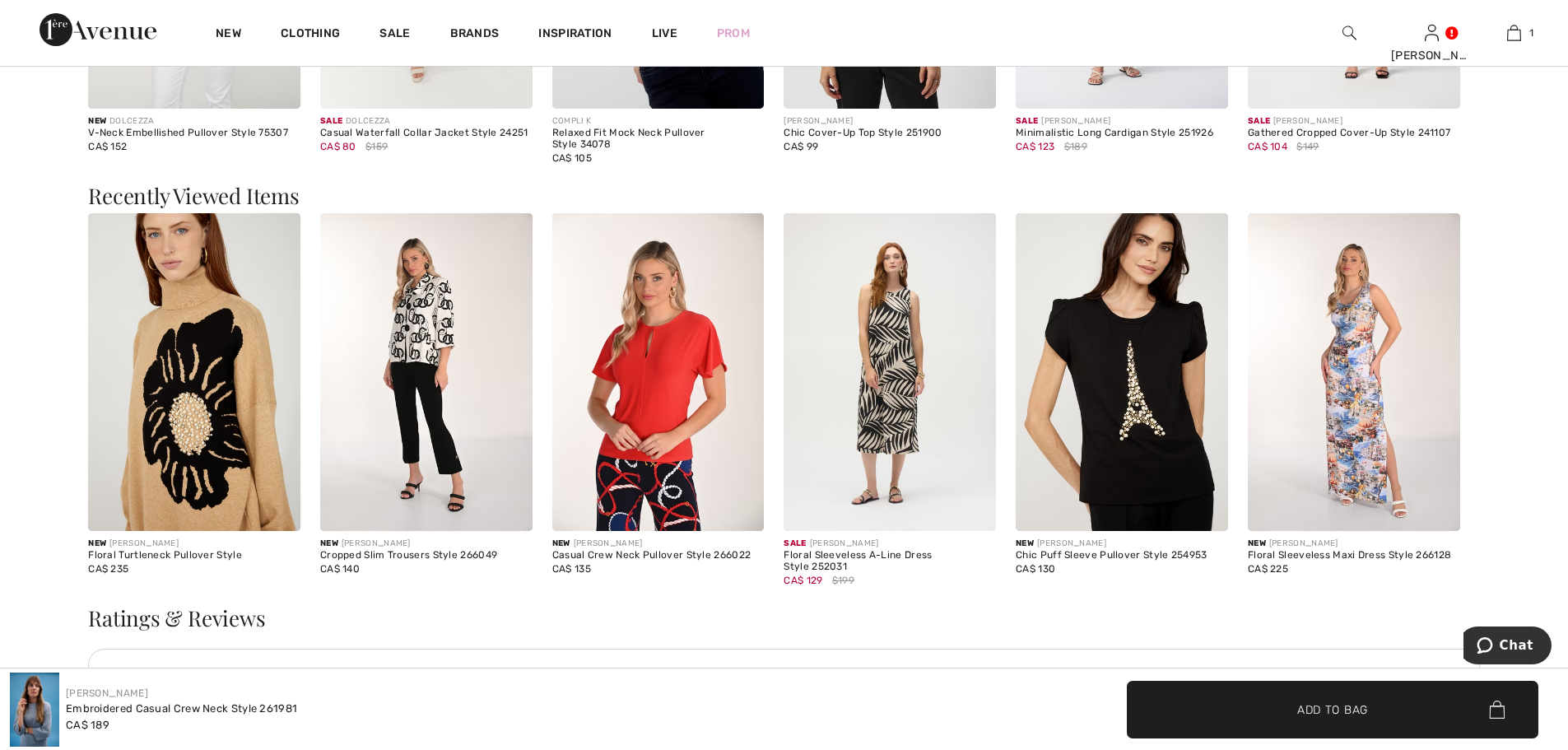
click at [688, 349] on img at bounding box center [658, 373] width 213 height 319
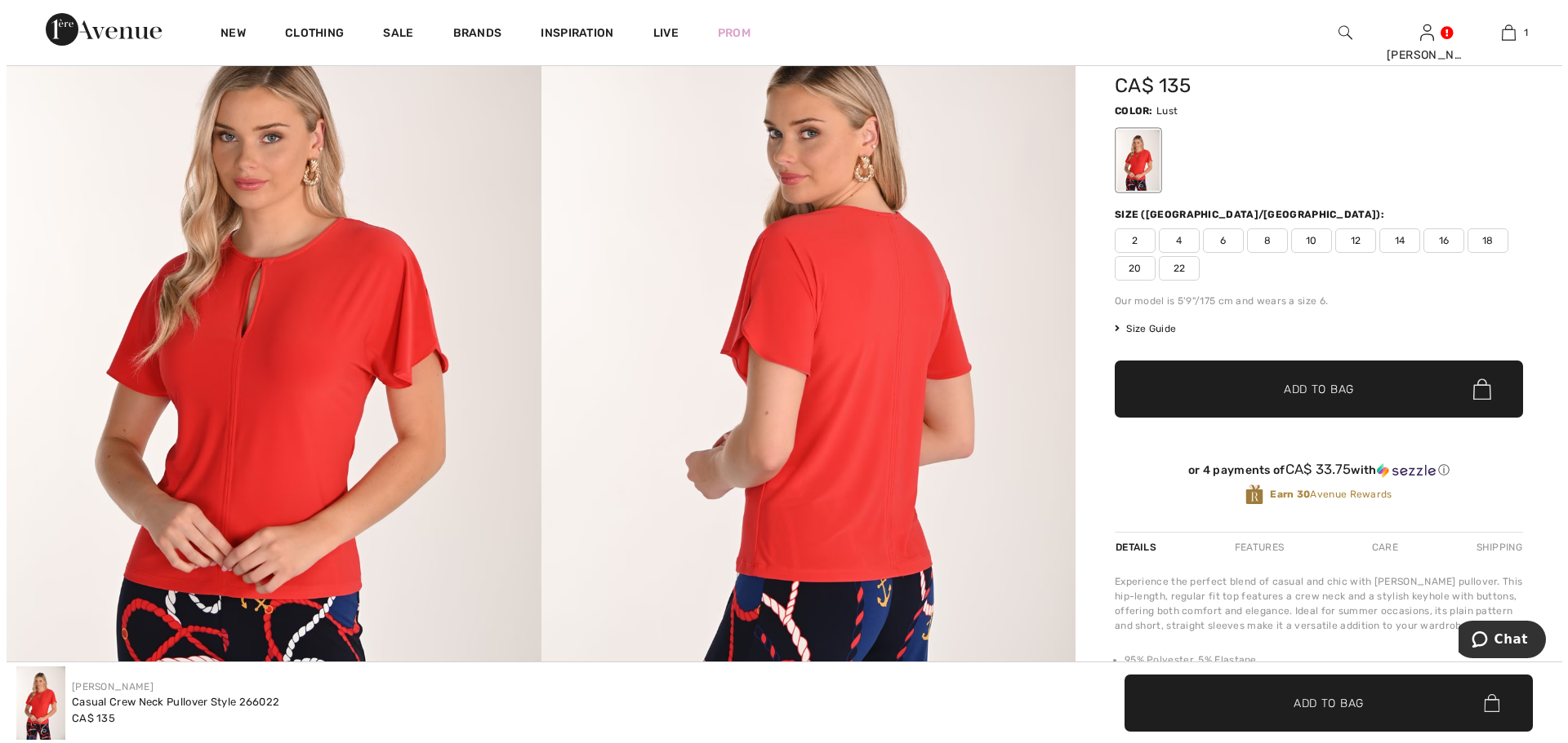
scroll to position [81, 0]
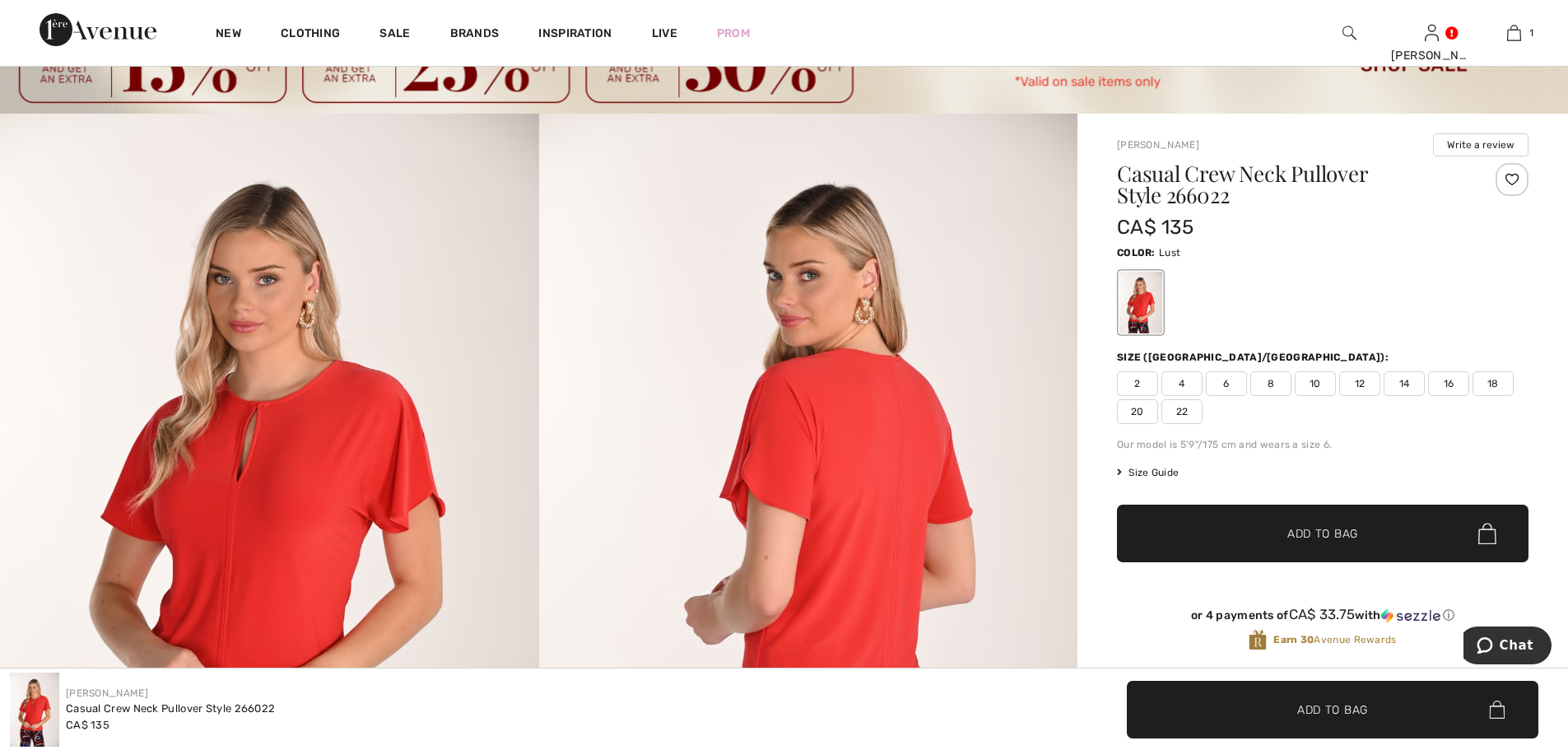
click at [321, 492] on img at bounding box center [269, 517] width 539 height 807
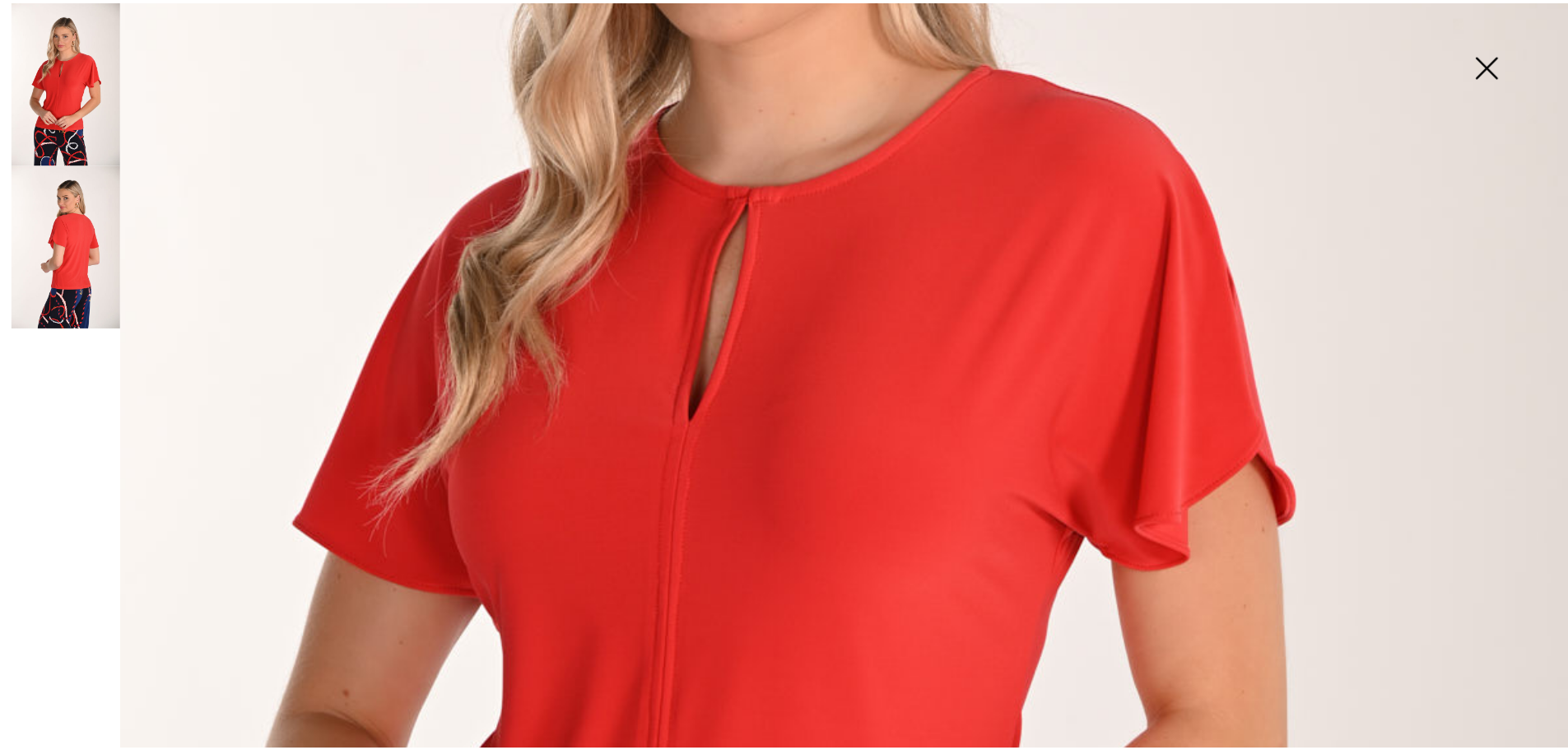
scroll to position [447, 0]
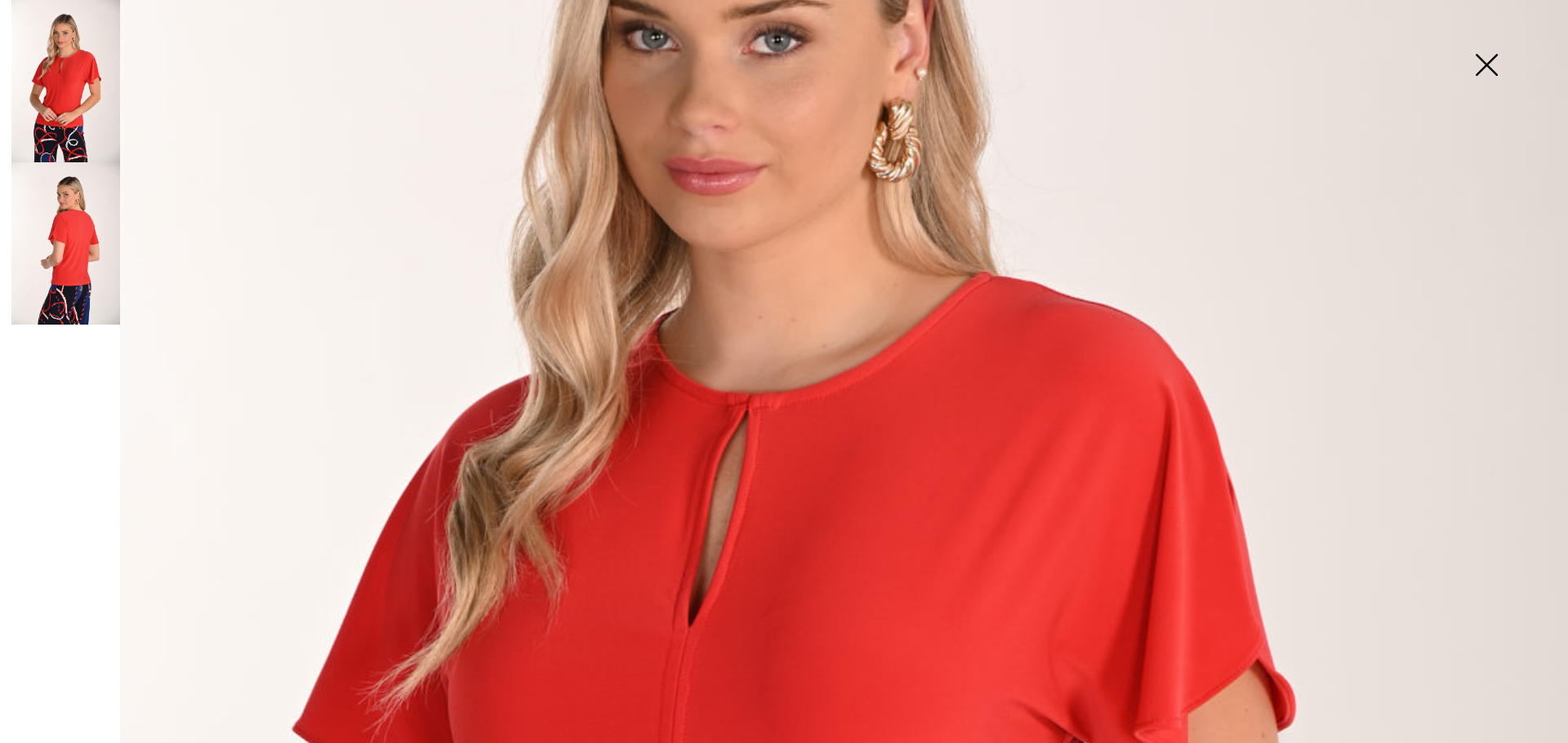
click at [1489, 64] on img at bounding box center [1486, 66] width 81 height 84
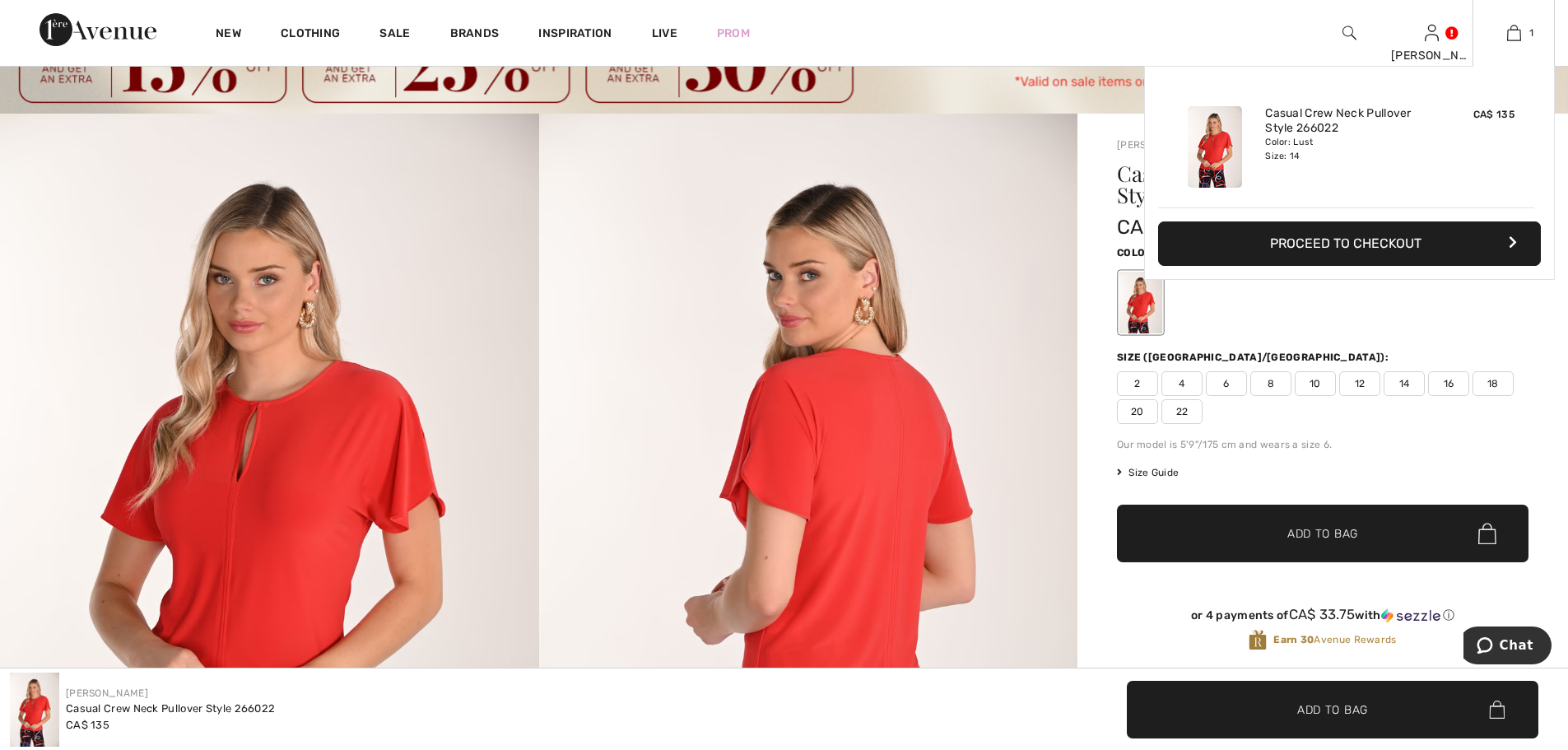
click at [1539, 307] on div "Added to Bag Frank Lyman Casual Crew Neck Pullover Style 266022 CA$ 135 Color: …" at bounding box center [1349, 212] width 411 height 293
click at [1348, 242] on button "Proceed to Checkout" at bounding box center [1349, 244] width 383 height 45
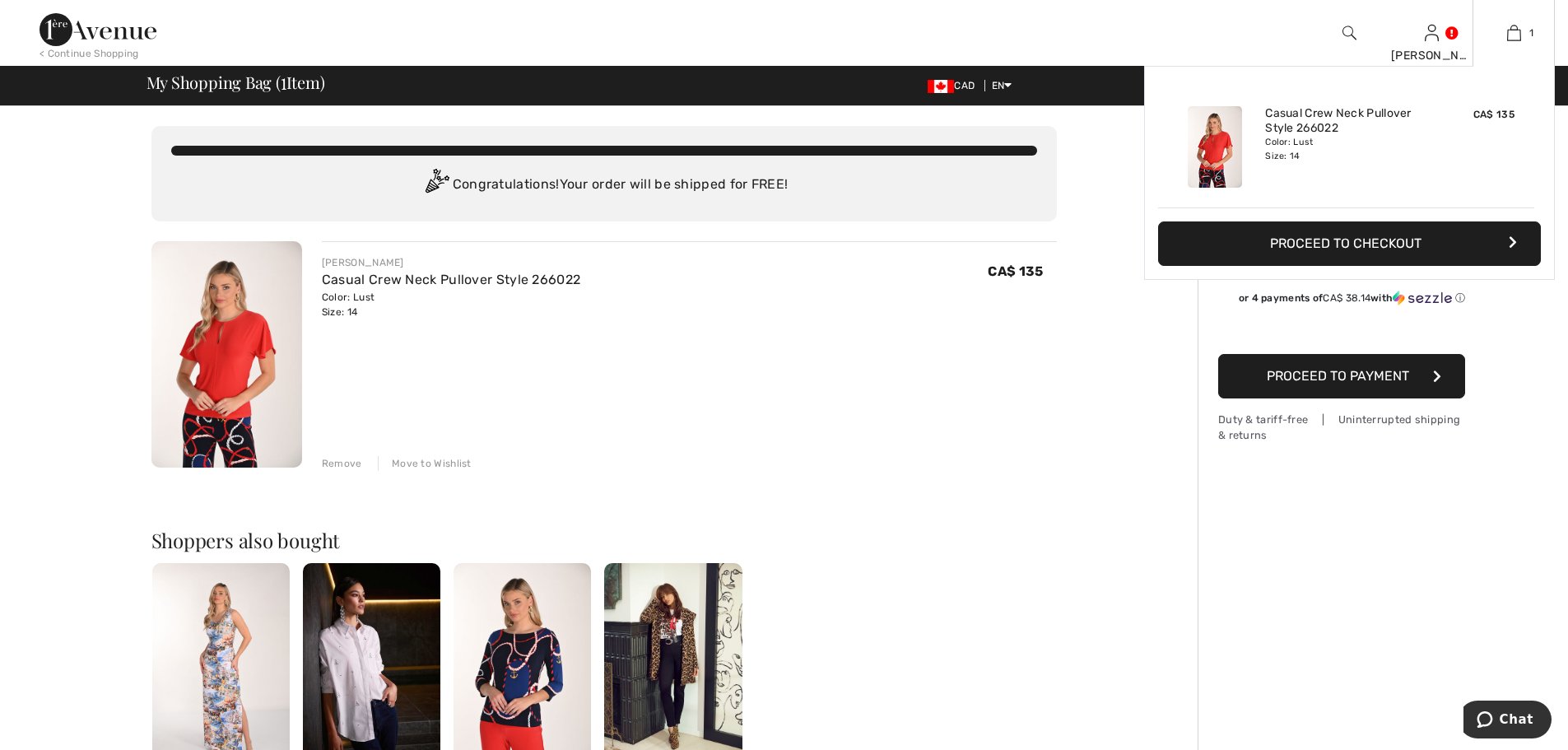
click at [1378, 246] on button "Proceed to Checkout" at bounding box center [1349, 244] width 383 height 45
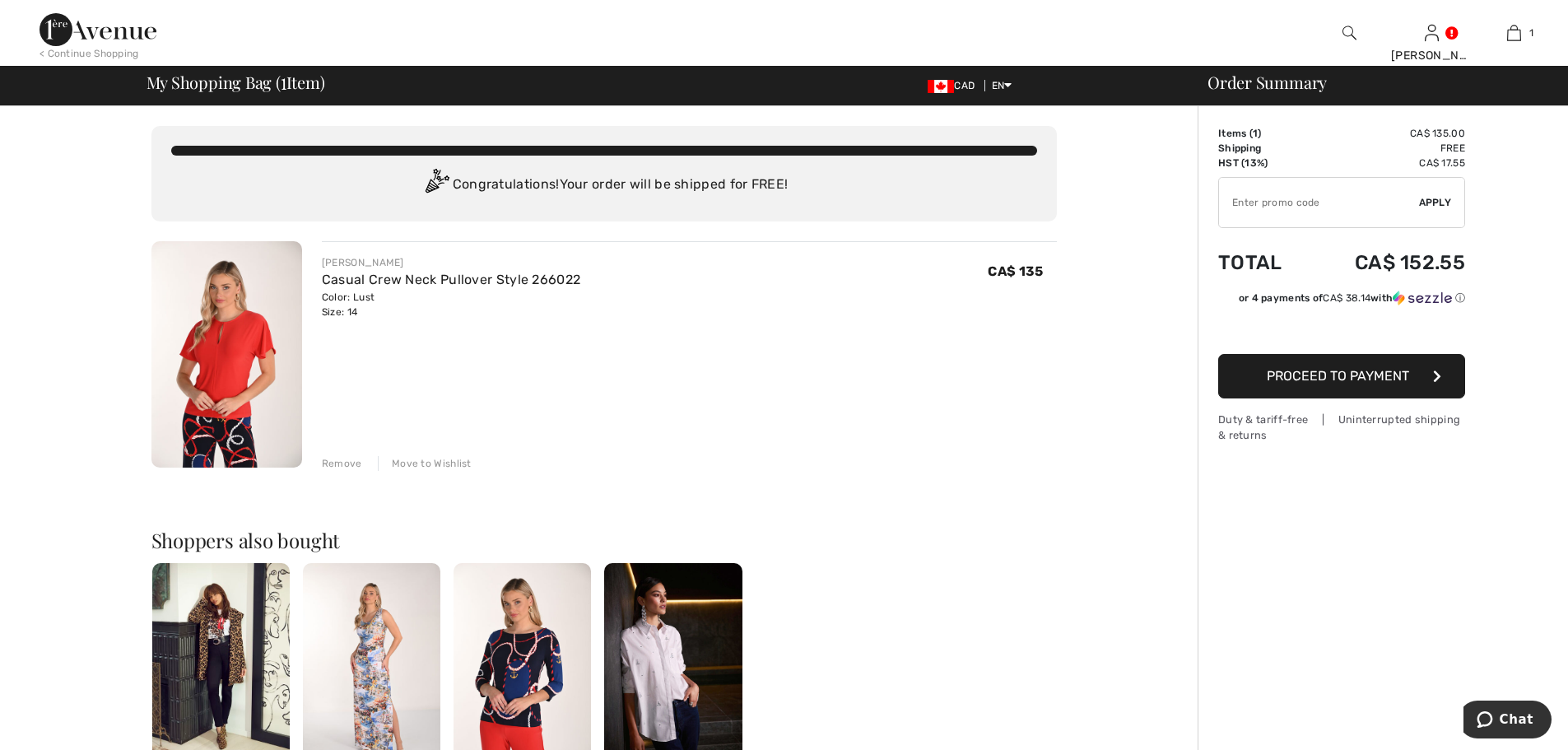
click at [1372, 380] on span "Proceed to Payment" at bounding box center [1337, 376] width 143 height 16
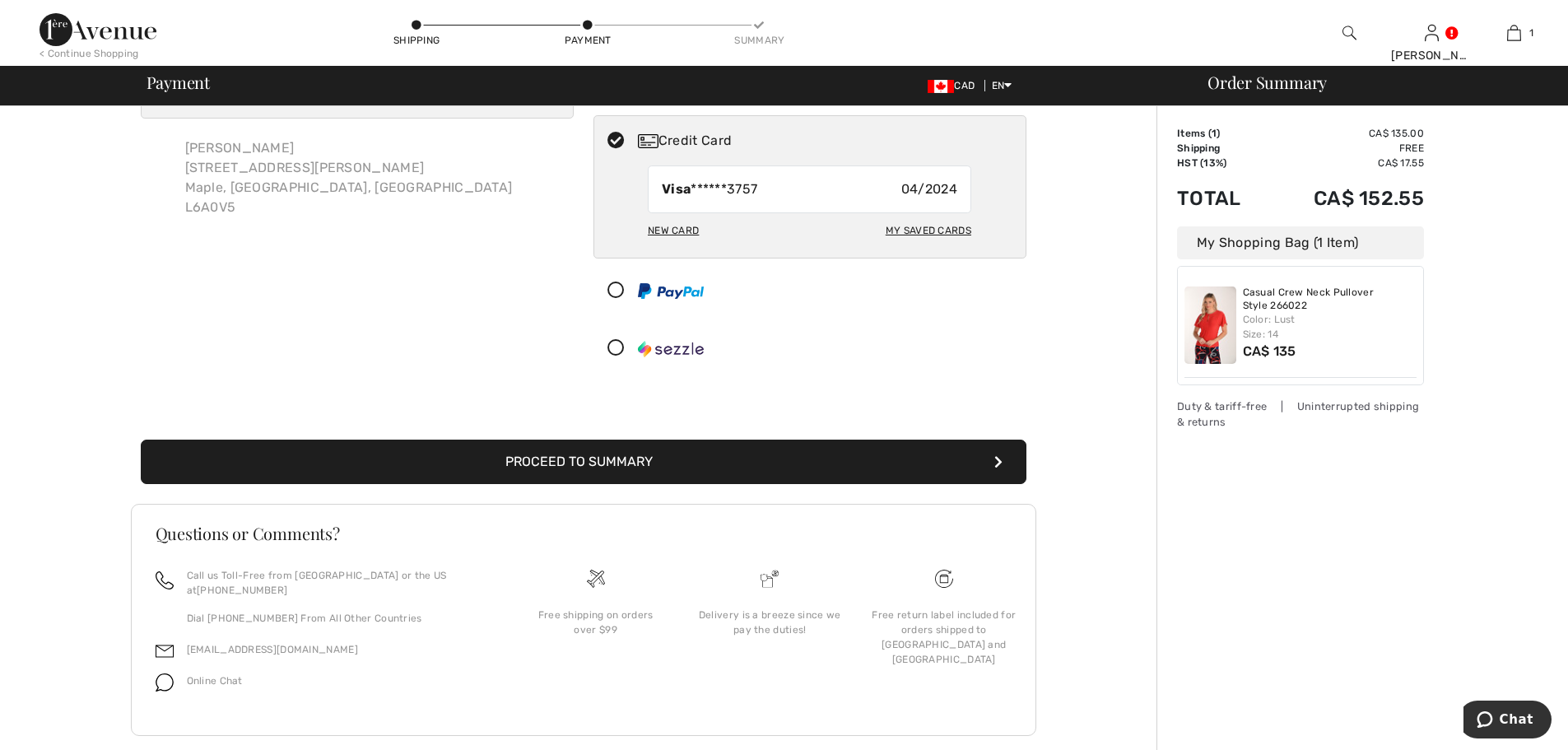
scroll to position [95, 0]
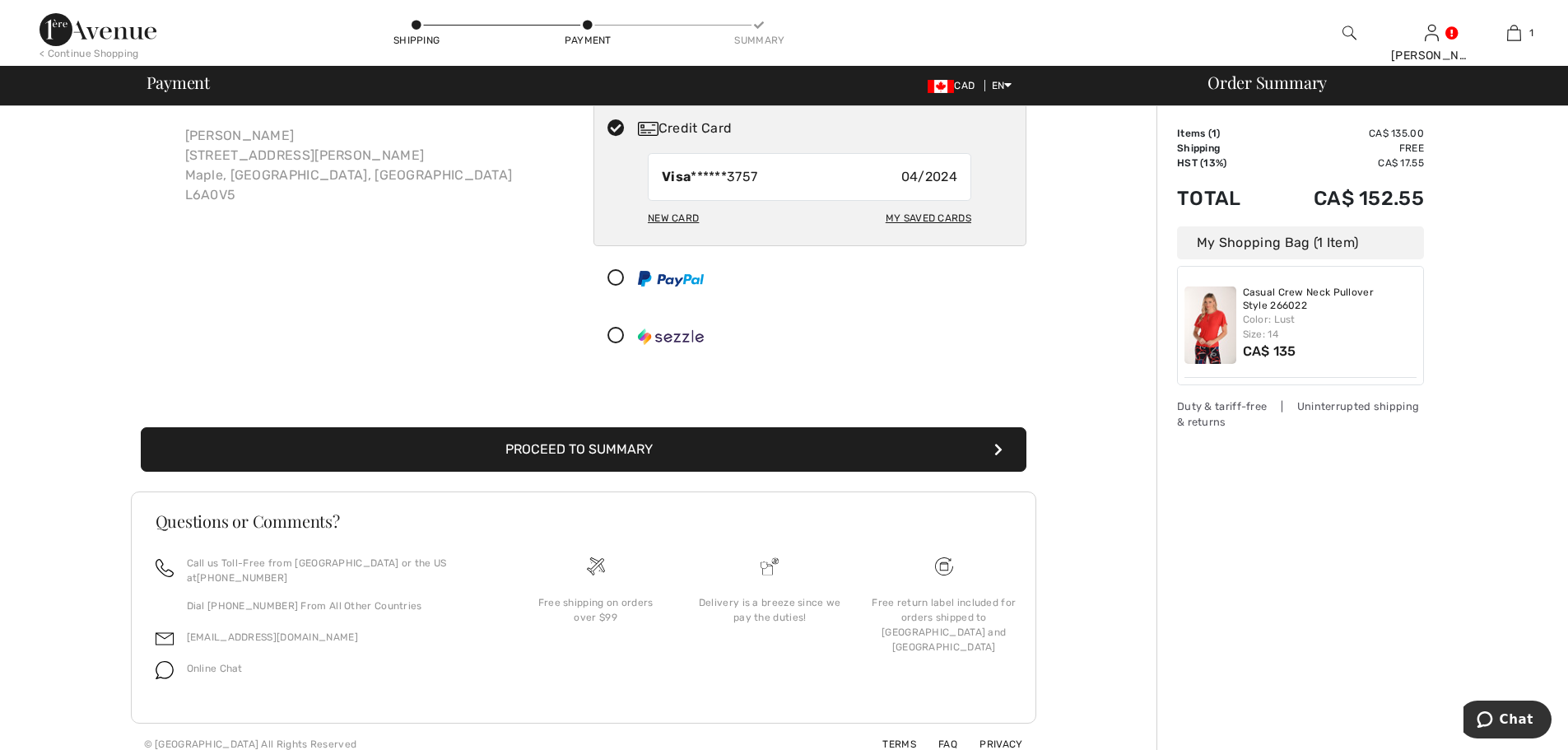
click at [593, 447] on button "Proceed to Summary" at bounding box center [583, 449] width 885 height 45
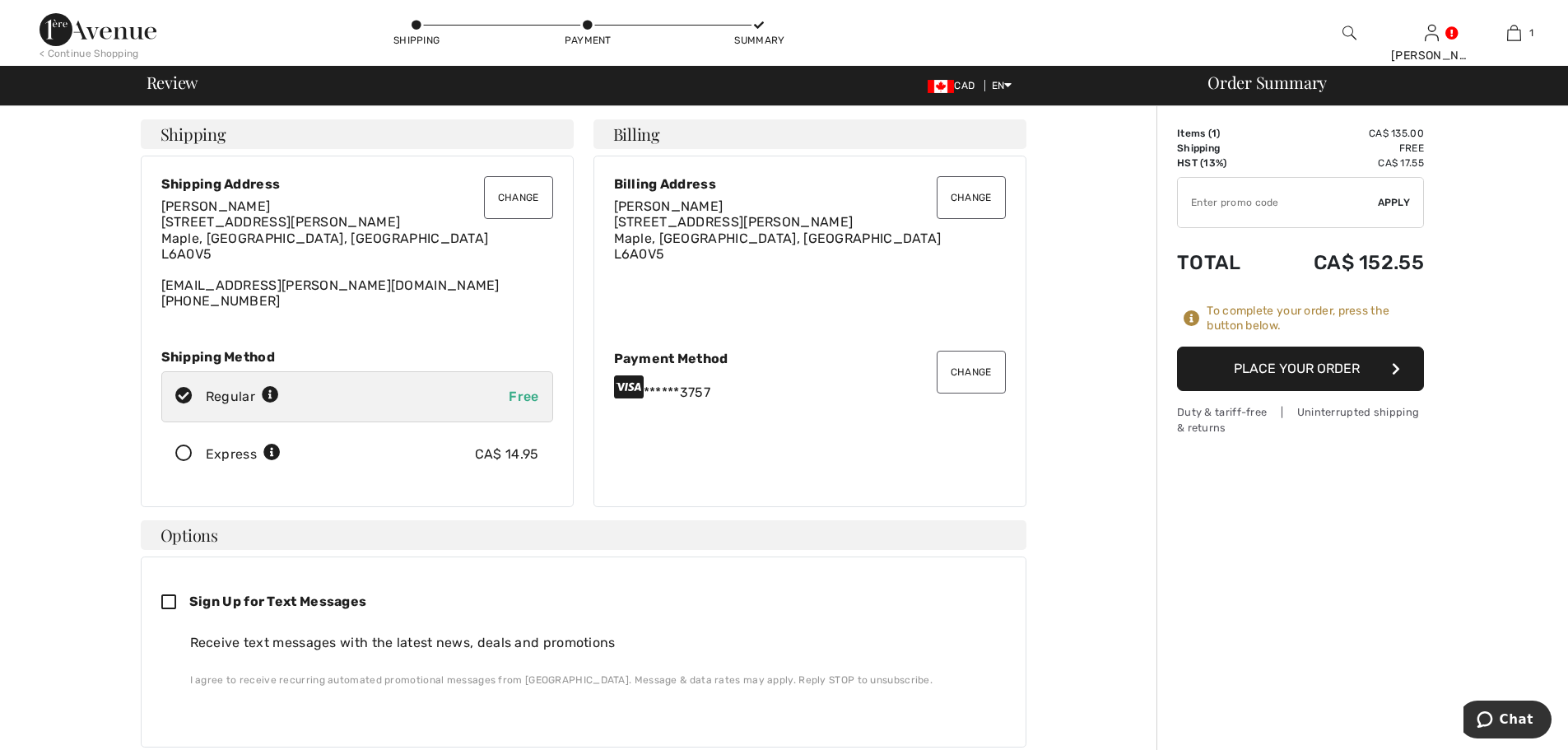
click at [1319, 368] on button "Place Your Order" at bounding box center [1300, 369] width 247 height 45
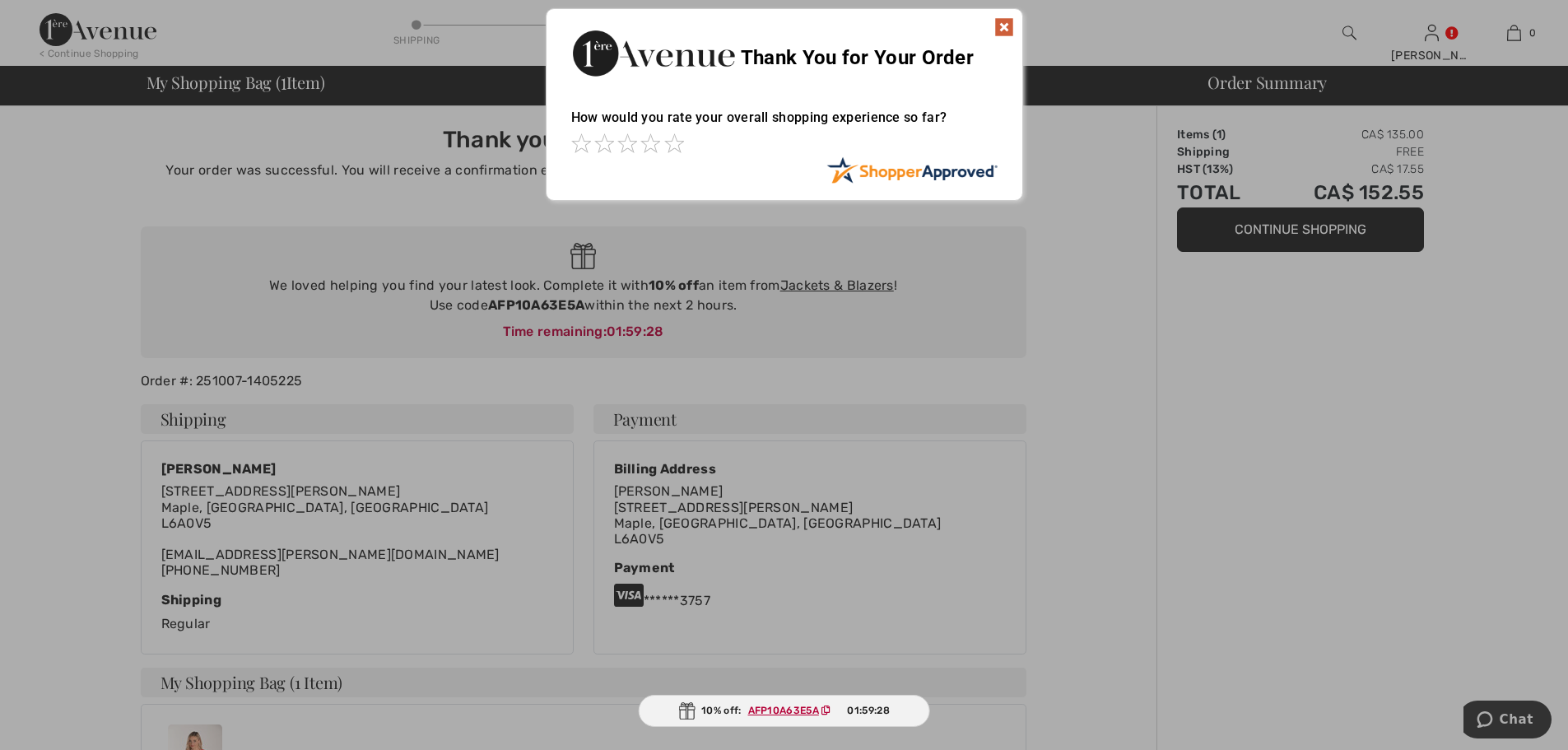
click at [1002, 23] on img at bounding box center [1004, 27] width 20 height 20
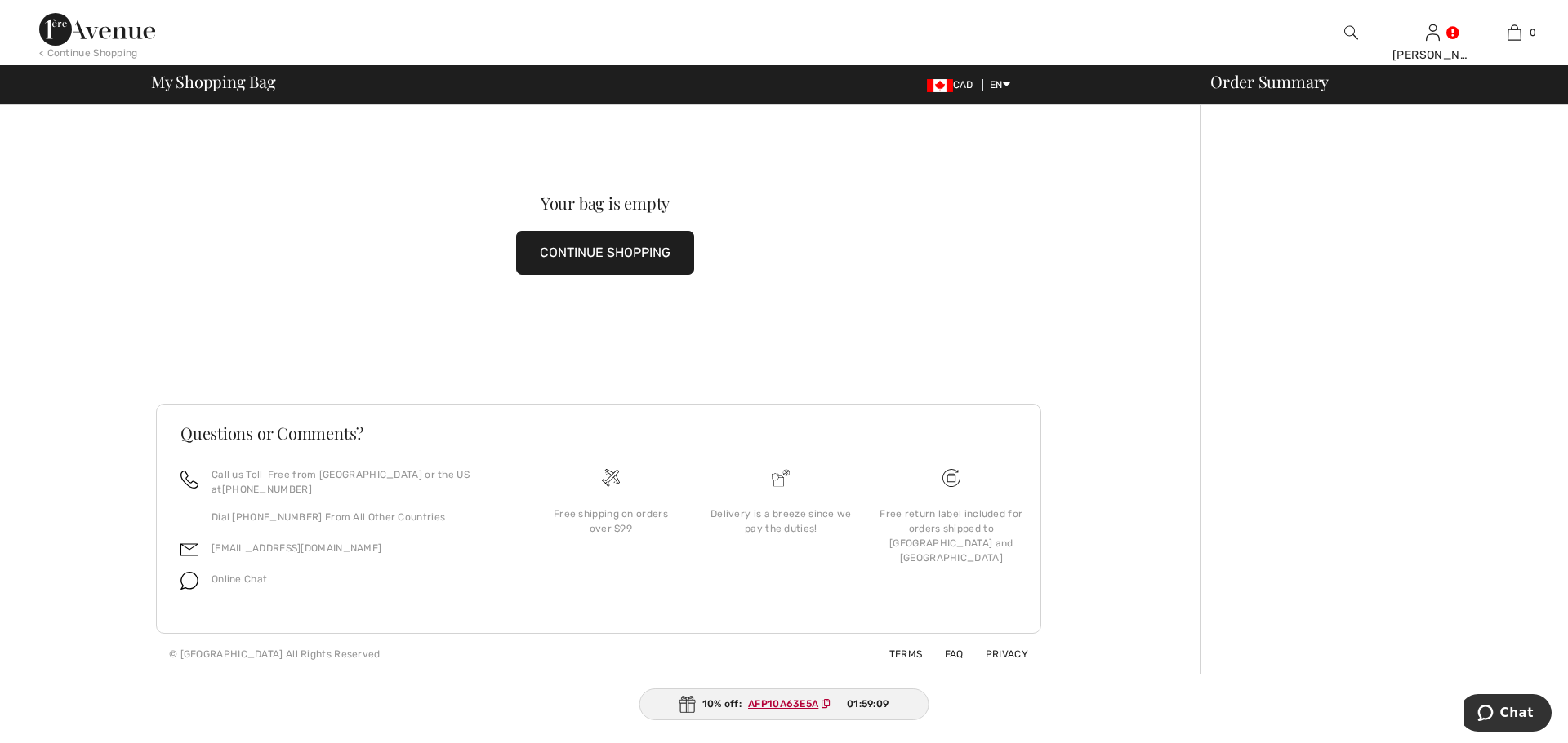
click at [618, 252] on button "CONTINUE SHOPPING" at bounding box center [605, 252] width 178 height 45
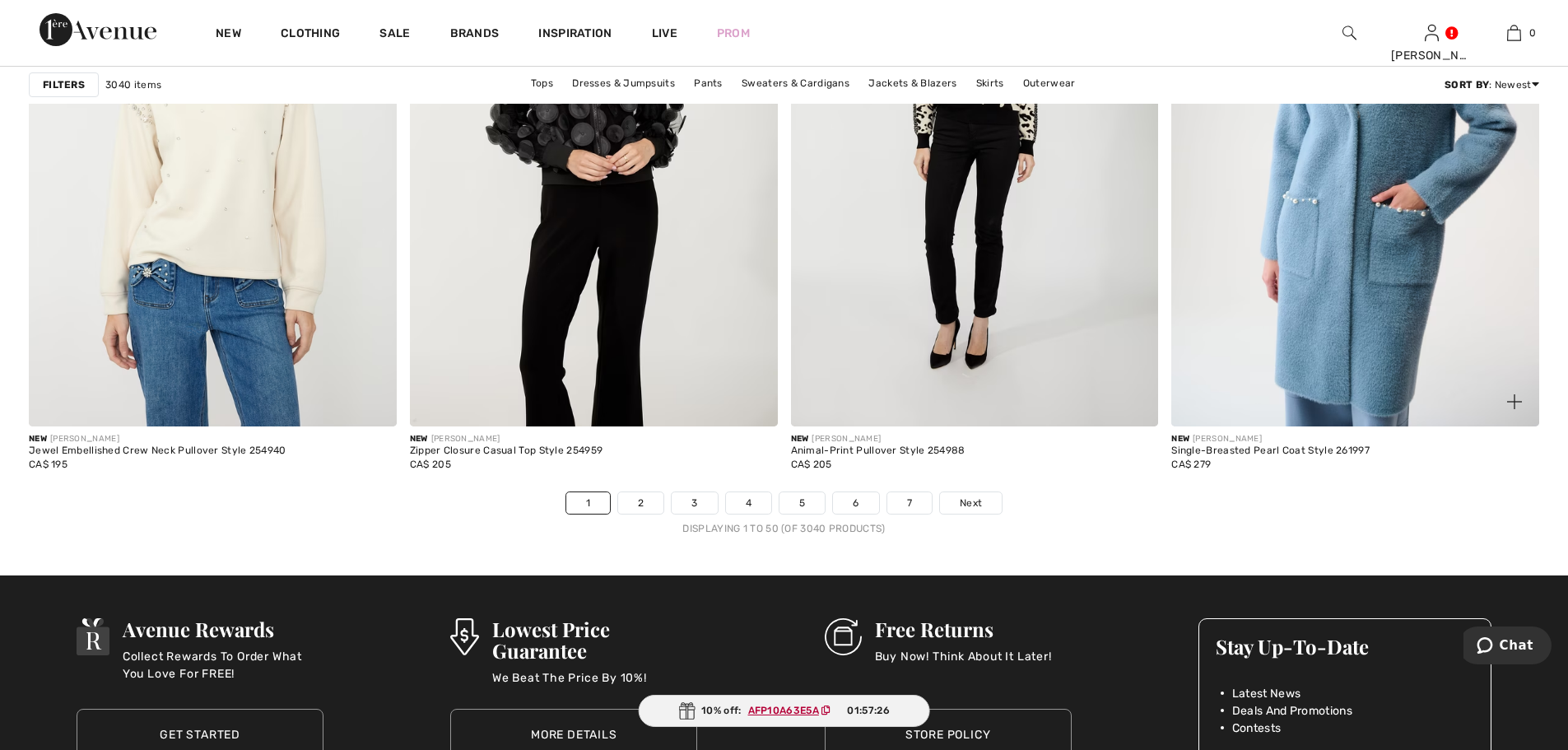
scroll to position [9353, 0]
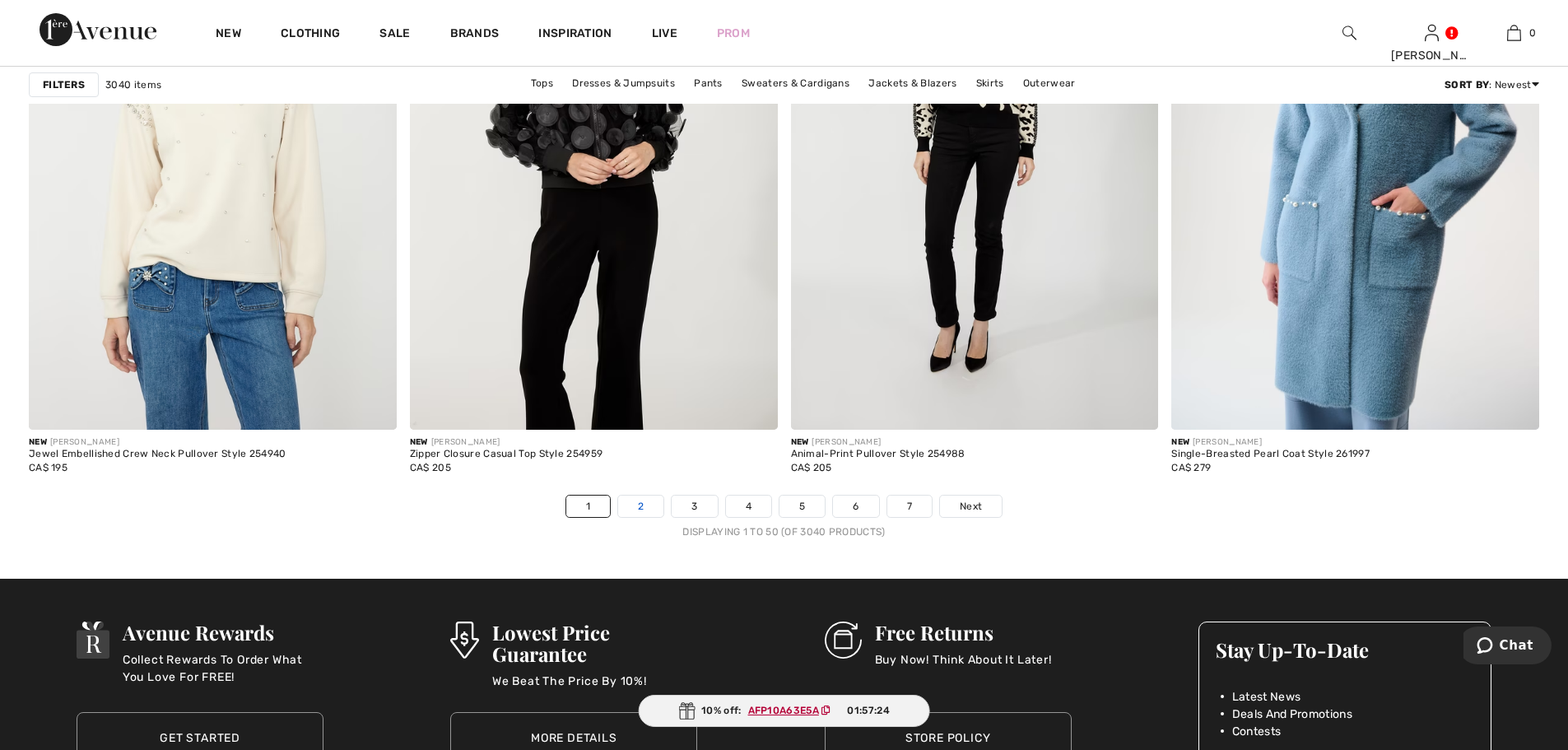
click at [644, 505] on link "2" at bounding box center [640, 506] width 45 height 21
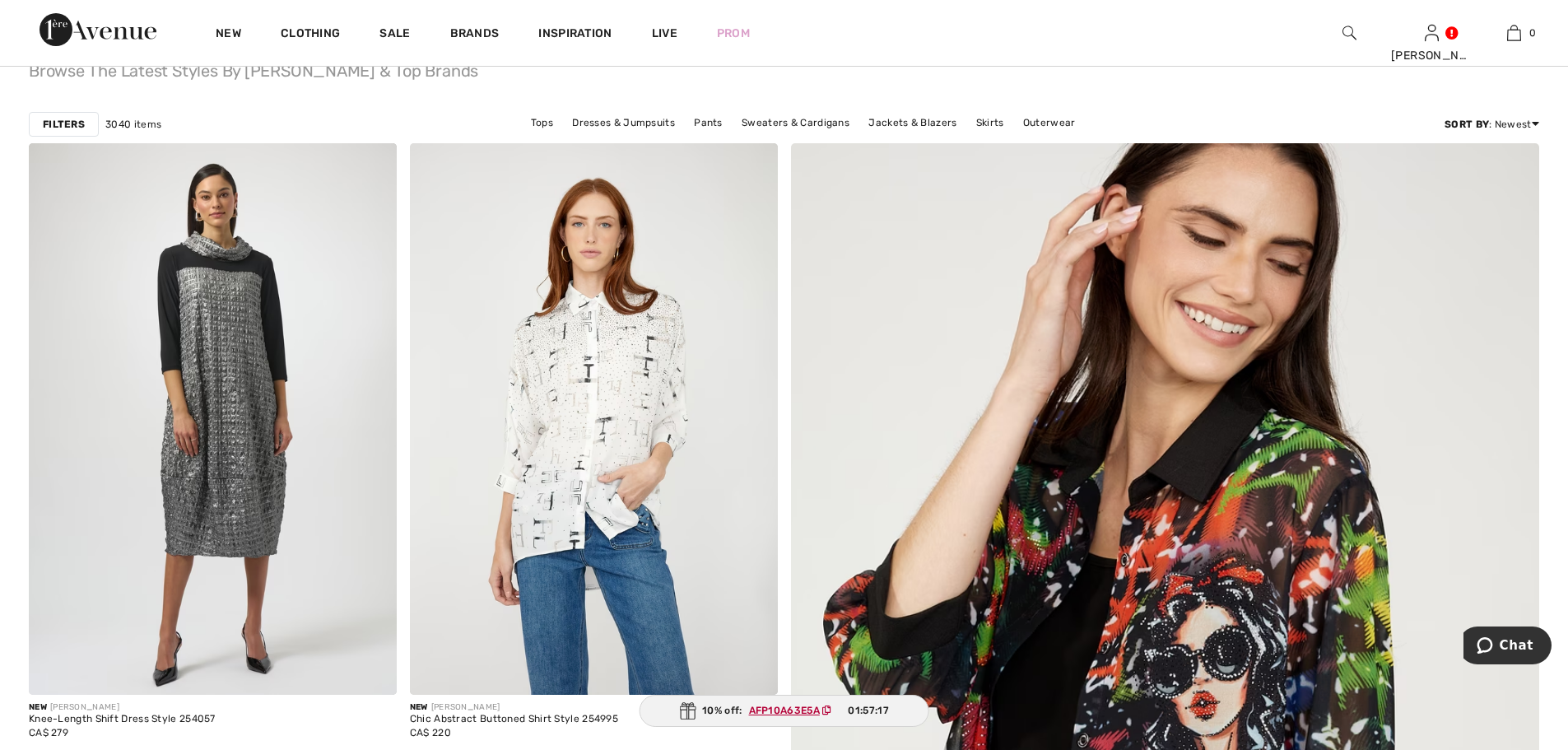
scroll to position [165, 0]
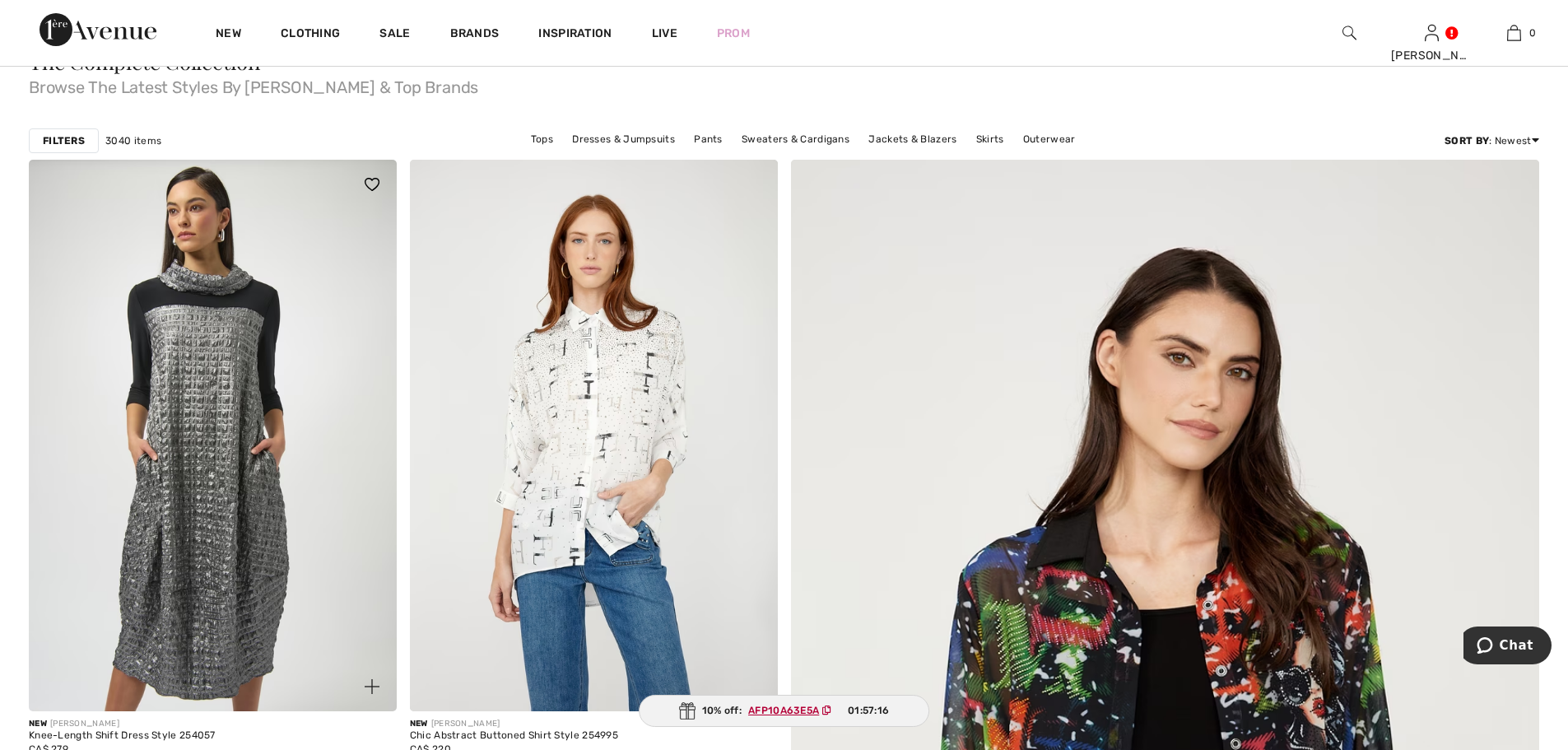
click at [247, 346] on img at bounding box center [213, 435] width 368 height 552
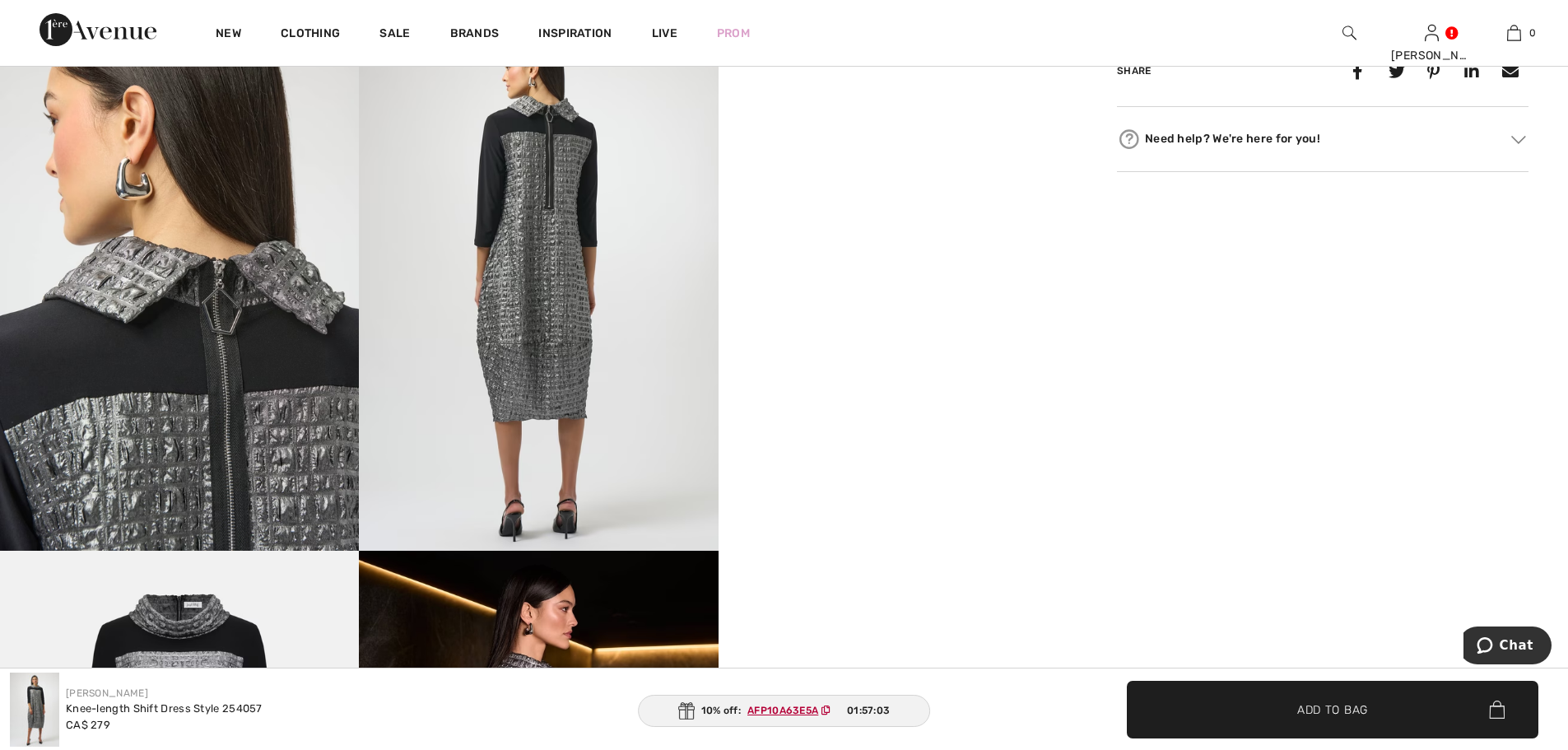
scroll to position [989, 0]
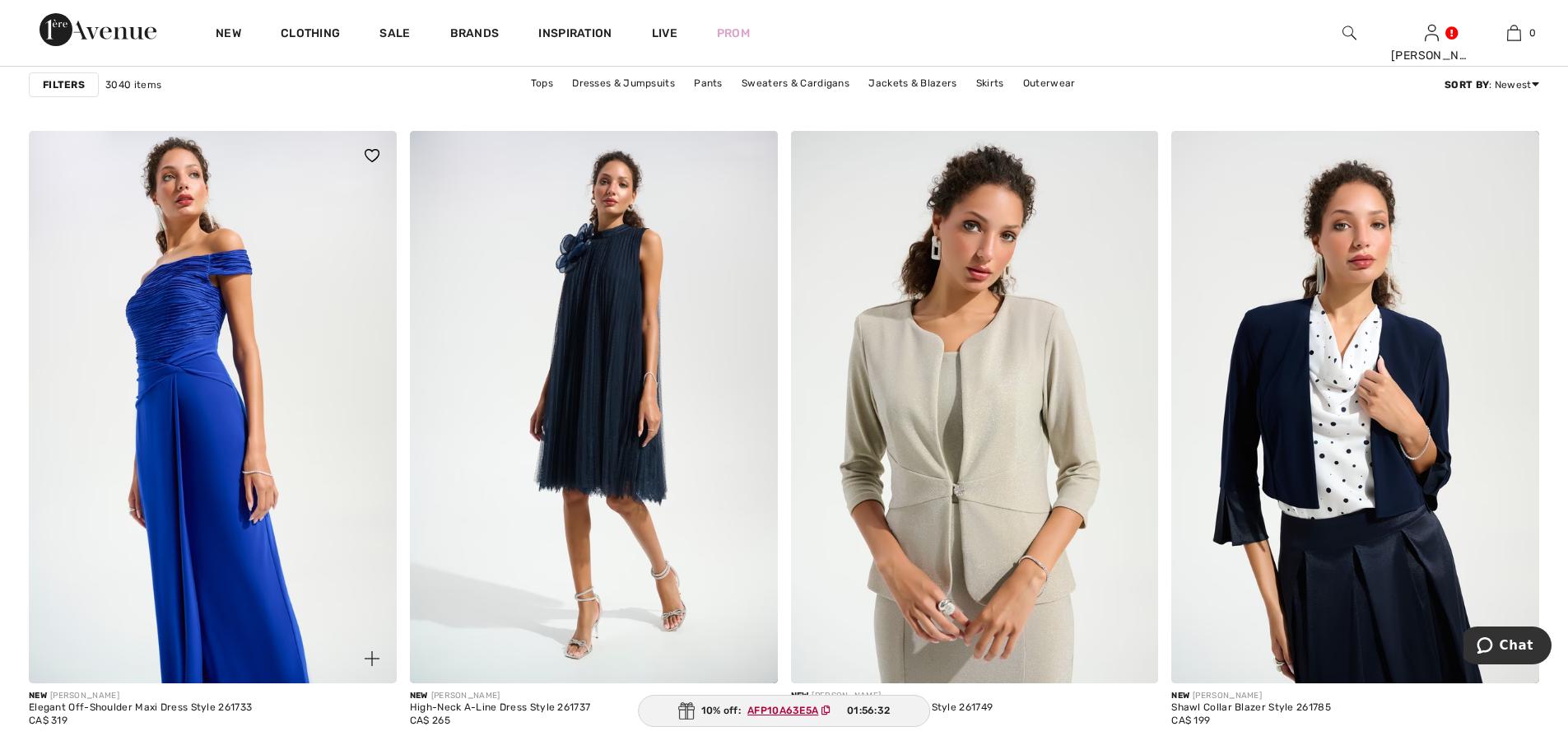
scroll to position [2059, 0]
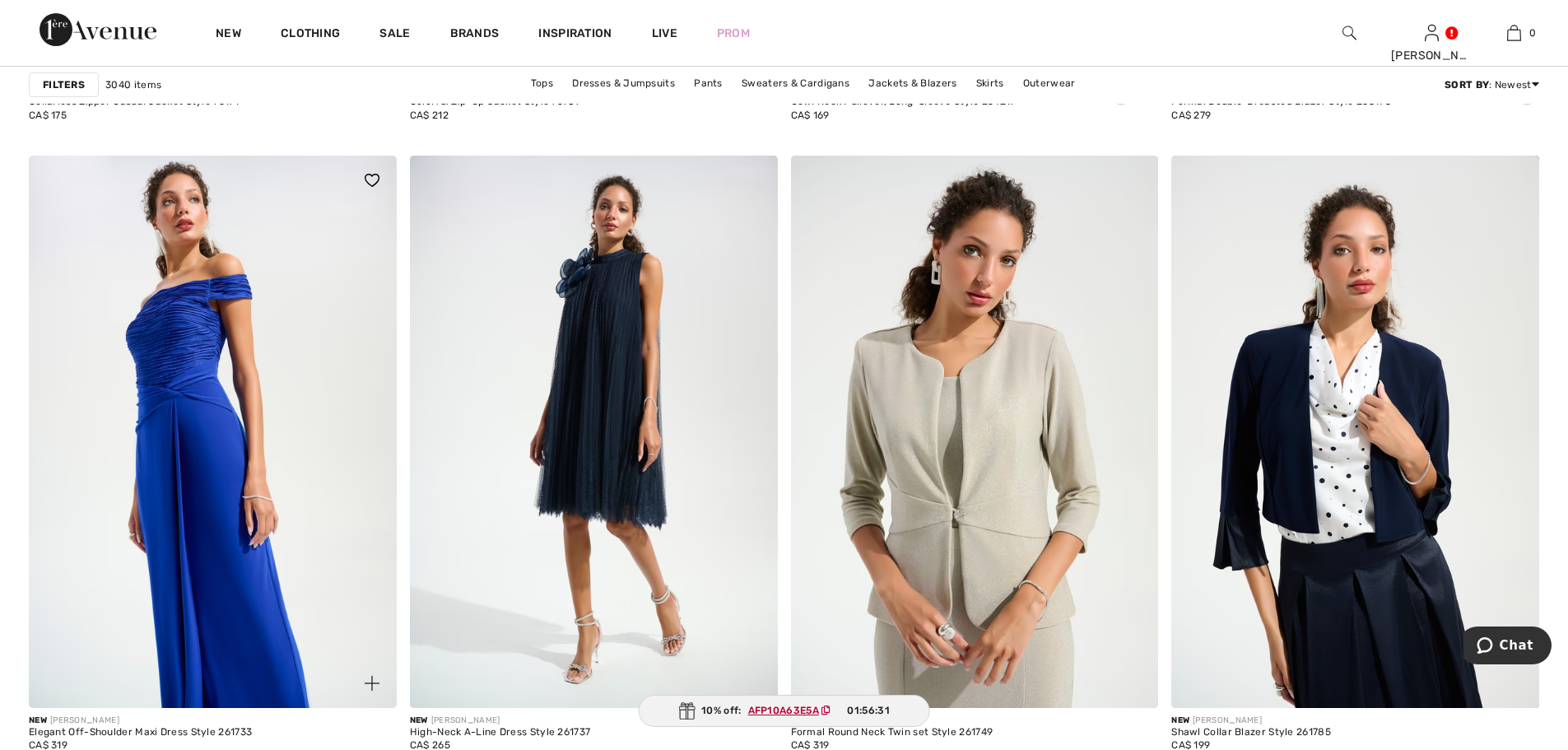
click at [181, 391] on img at bounding box center [213, 431] width 368 height 552
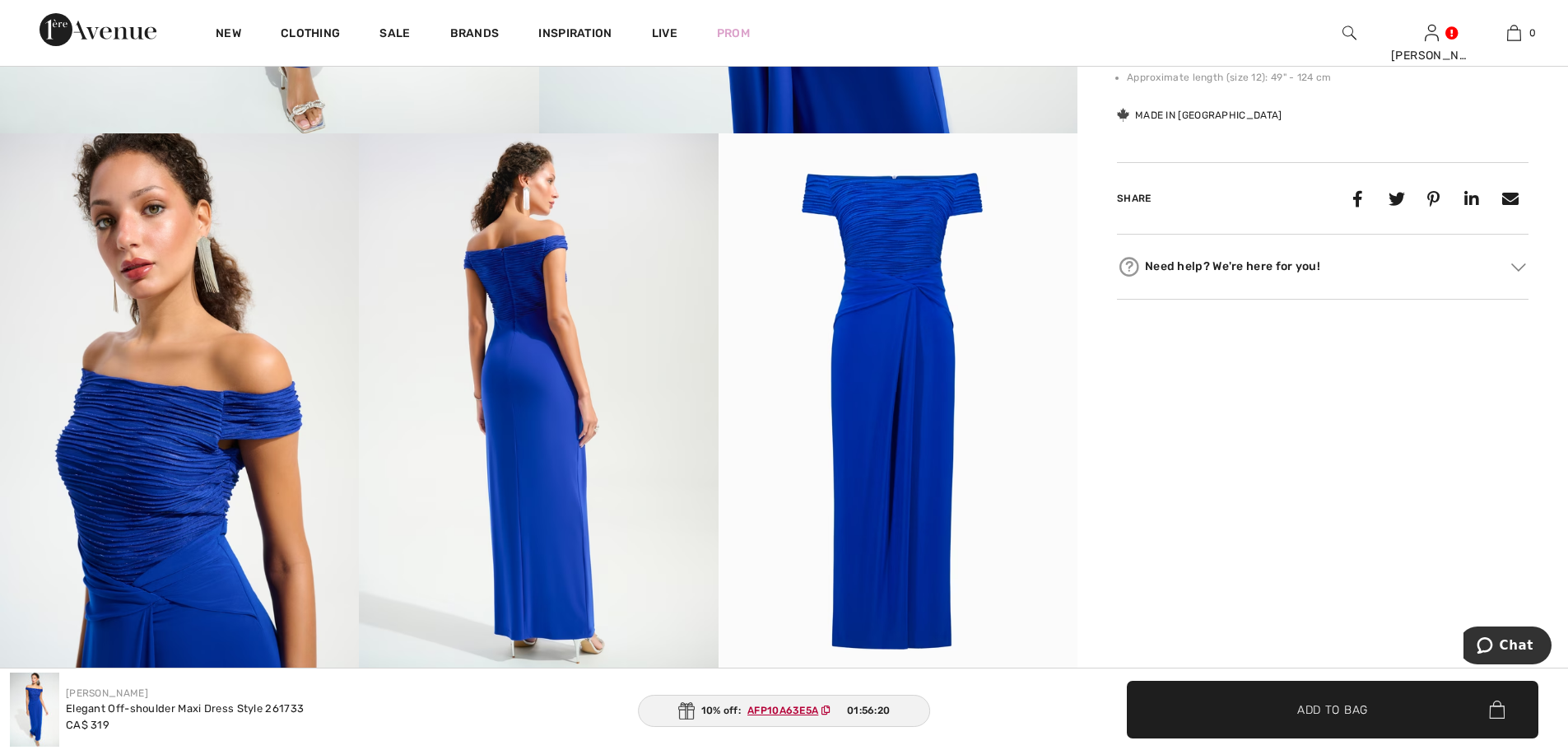
scroll to position [659, 0]
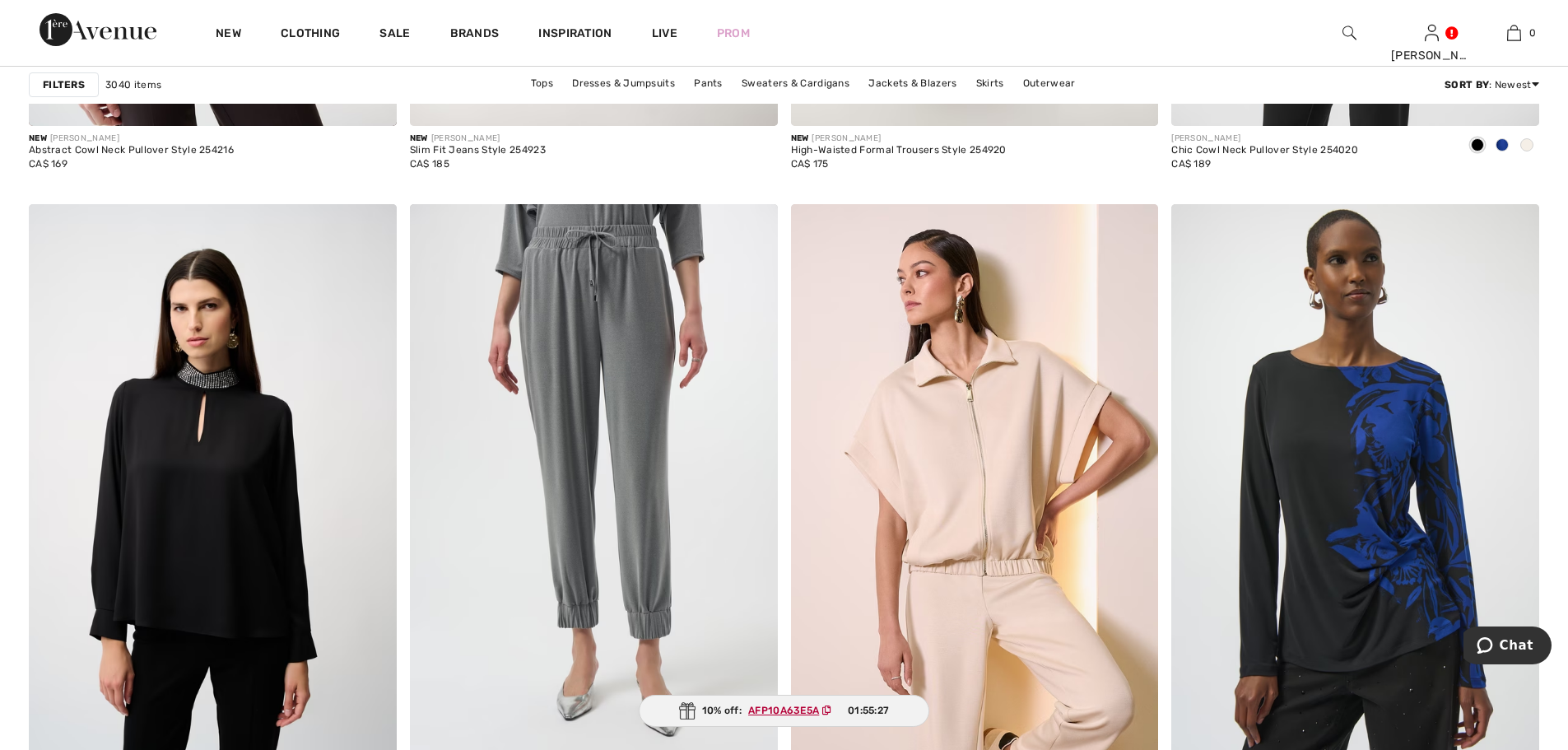
scroll to position [8402, 0]
